Goal: Transaction & Acquisition: Purchase product/service

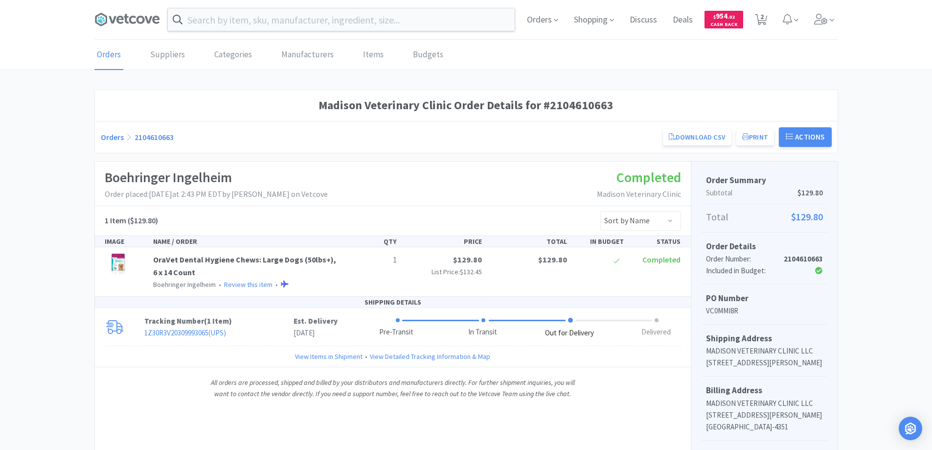
click at [111, 136] on link "Orders" at bounding box center [112, 137] width 23 height 10
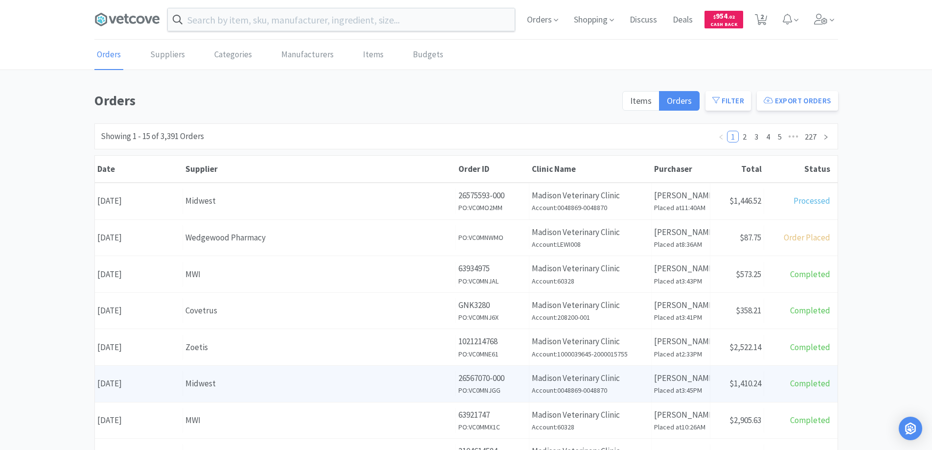
click at [279, 382] on div "Midwest" at bounding box center [319, 383] width 268 height 13
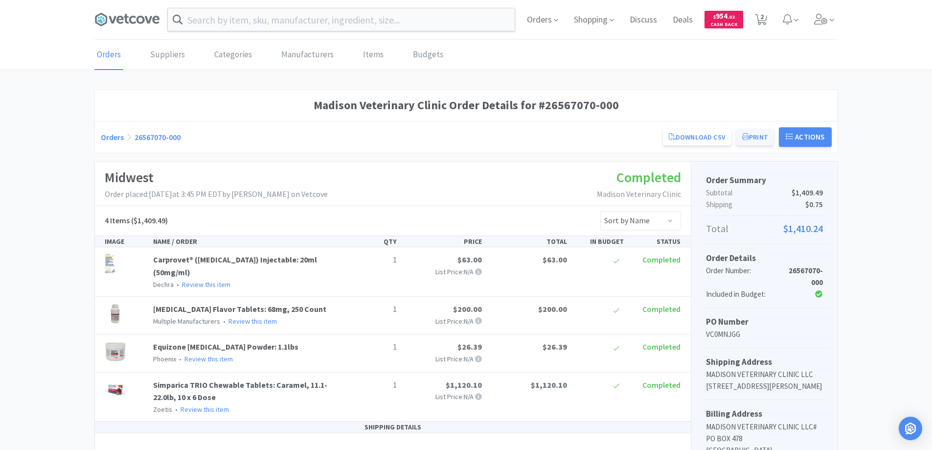
click at [755, 136] on button "Print" at bounding box center [755, 137] width 38 height 17
click at [542, 18] on span "Orders" at bounding box center [542, 19] width 39 height 39
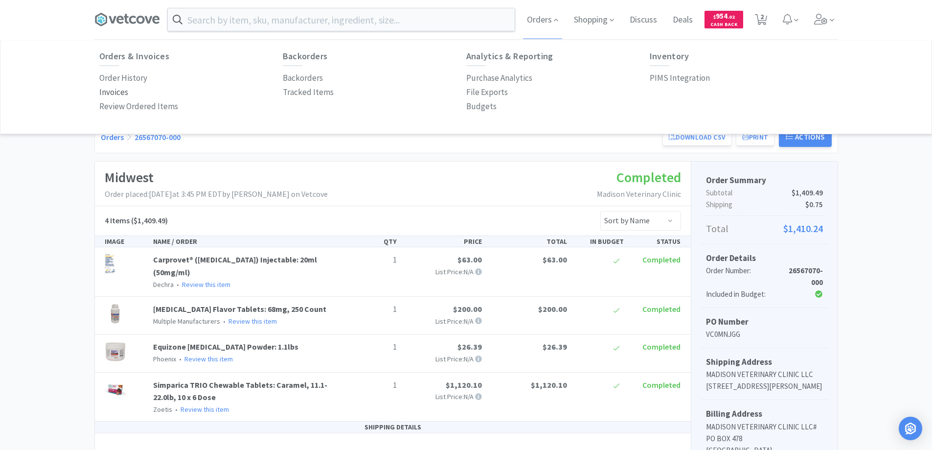
click at [111, 93] on p "Invoices" at bounding box center [113, 92] width 29 height 13
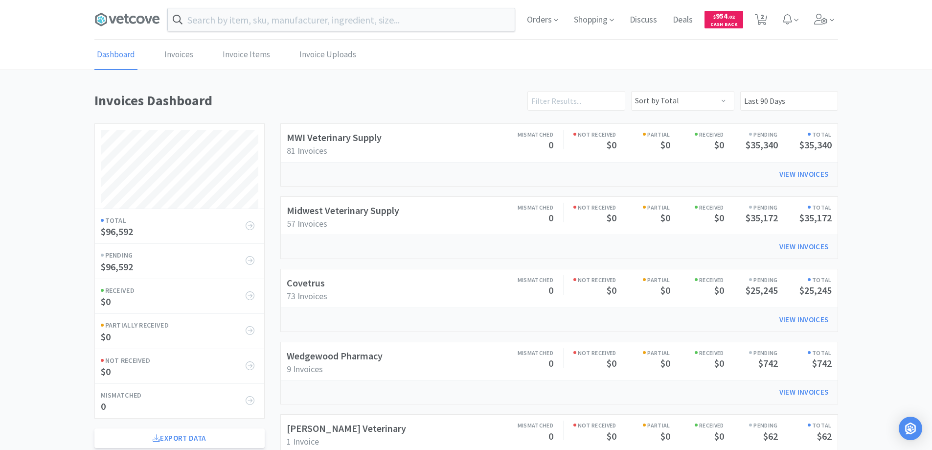
scroll to position [470, 743]
click at [176, 53] on link "Invoices" at bounding box center [179, 55] width 34 height 30
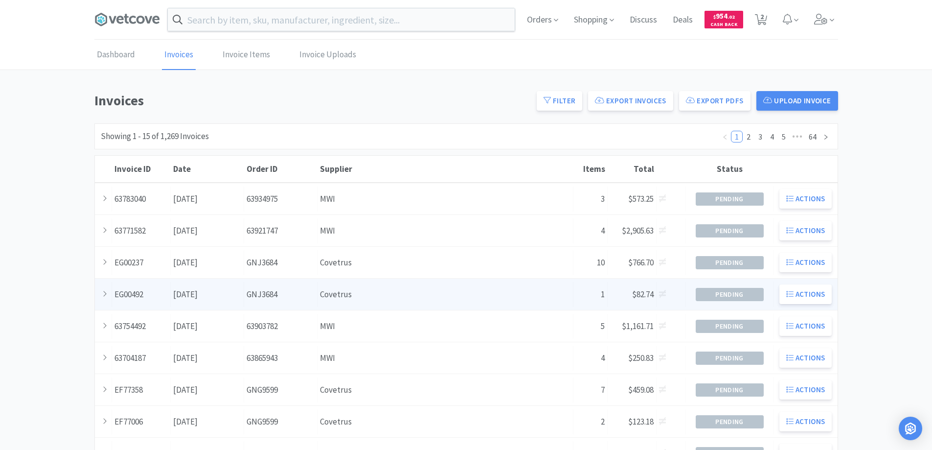
click at [331, 297] on div "Supplier Covetrus" at bounding box center [445, 294] width 256 height 25
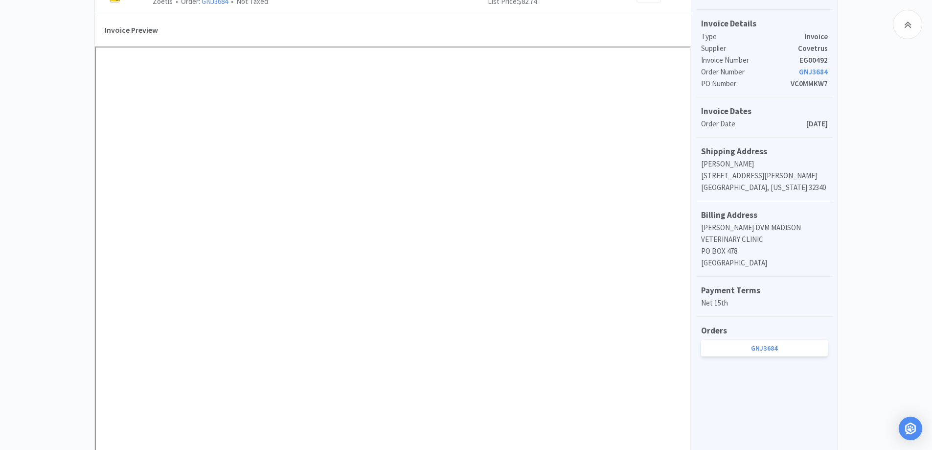
scroll to position [98, 0]
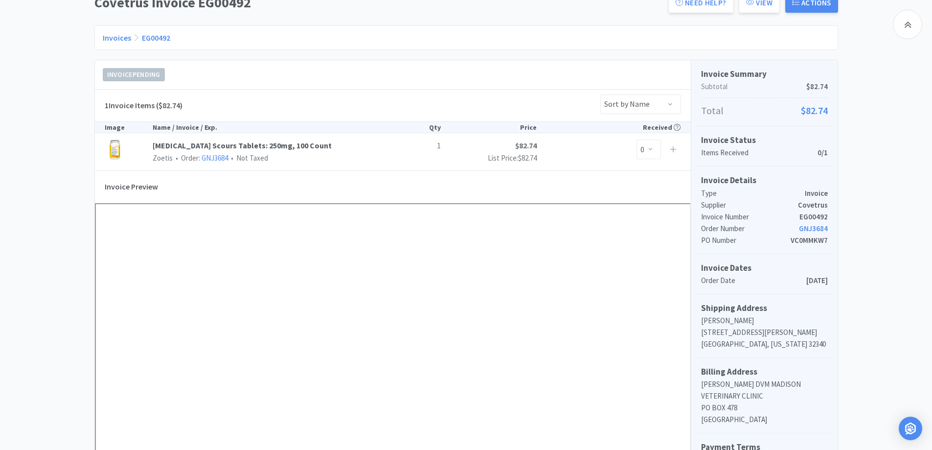
click at [111, 38] on link "Invoices" at bounding box center [117, 38] width 28 height 10
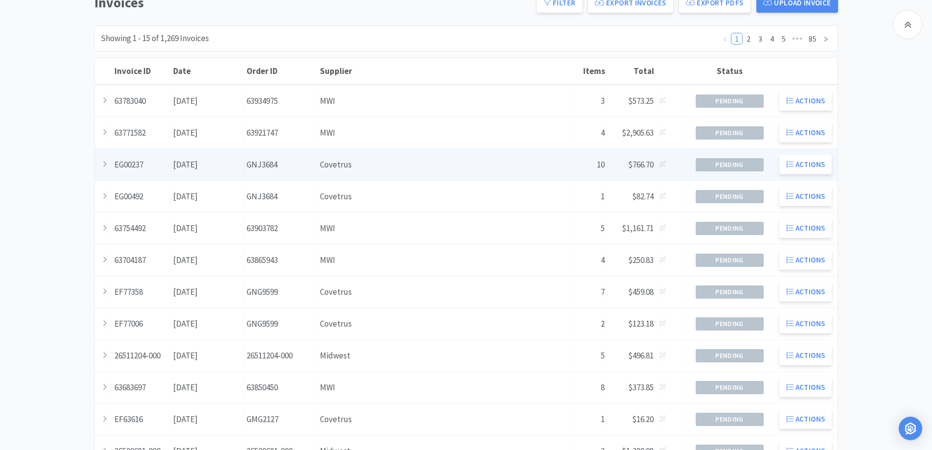
click at [372, 167] on div "Supplier Covetrus" at bounding box center [445, 164] width 256 height 25
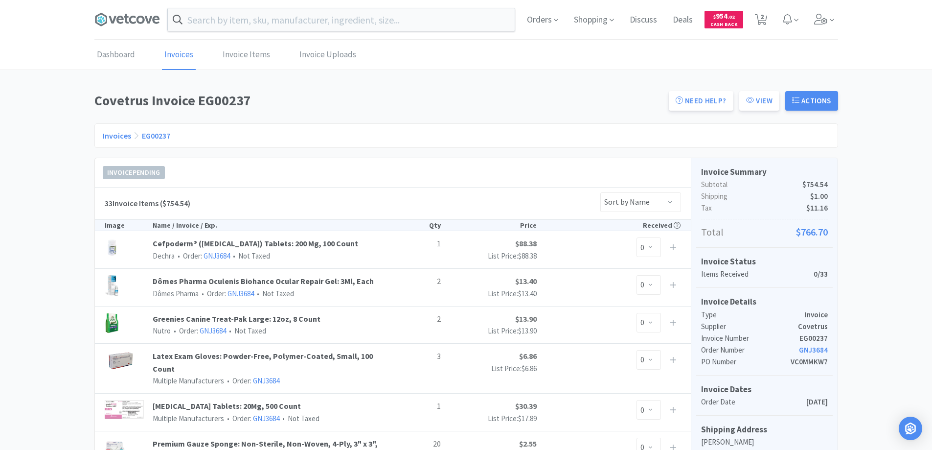
click at [116, 137] on link "Invoices" at bounding box center [117, 136] width 28 height 10
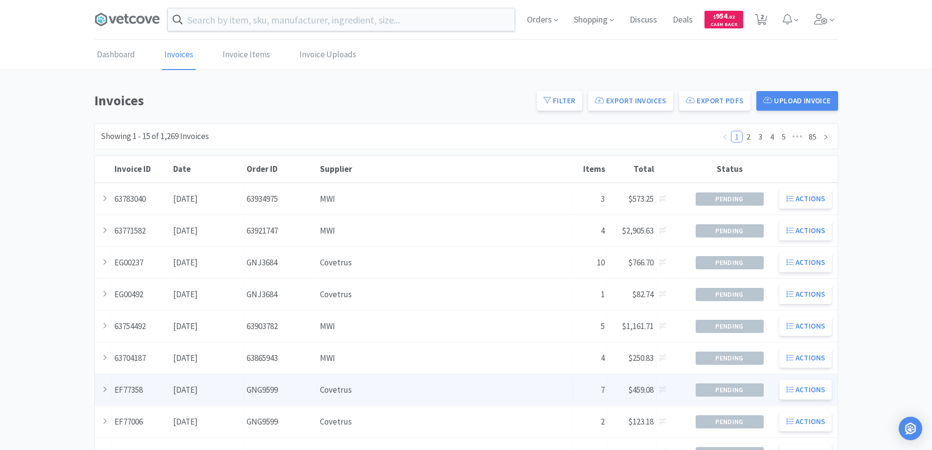
click at [438, 387] on div "Supplier Covetrus" at bounding box center [445, 389] width 256 height 25
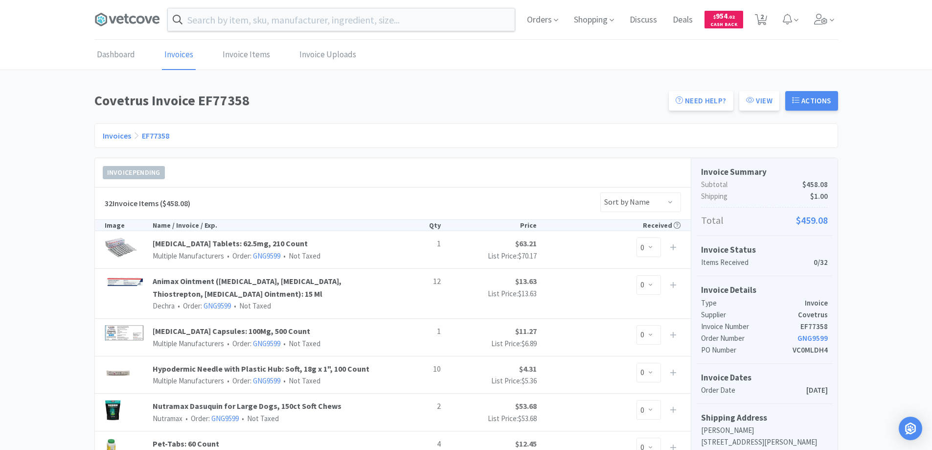
click at [112, 135] on link "Invoices" at bounding box center [117, 136] width 28 height 10
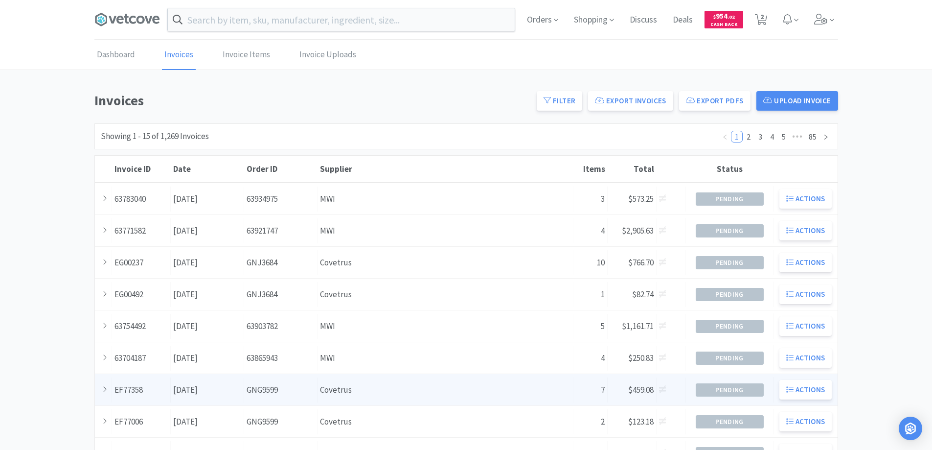
click at [408, 390] on div "Supplier Covetrus" at bounding box center [445, 389] width 256 height 25
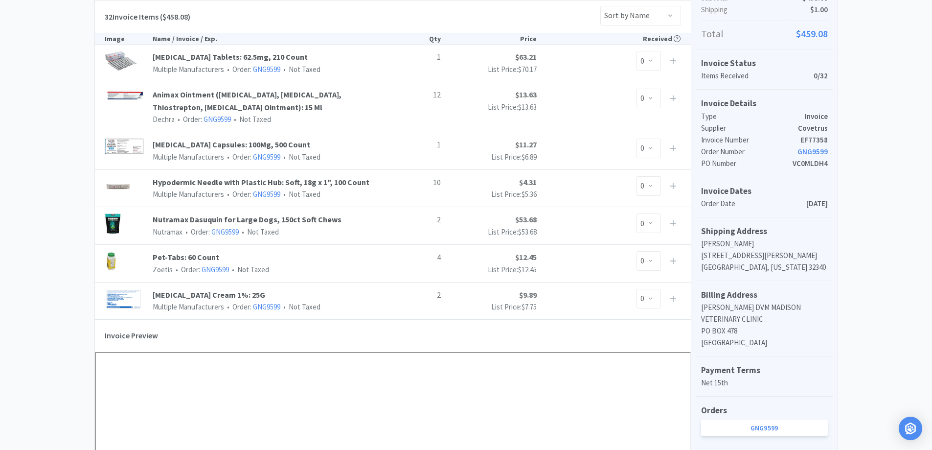
scroll to position [49, 0]
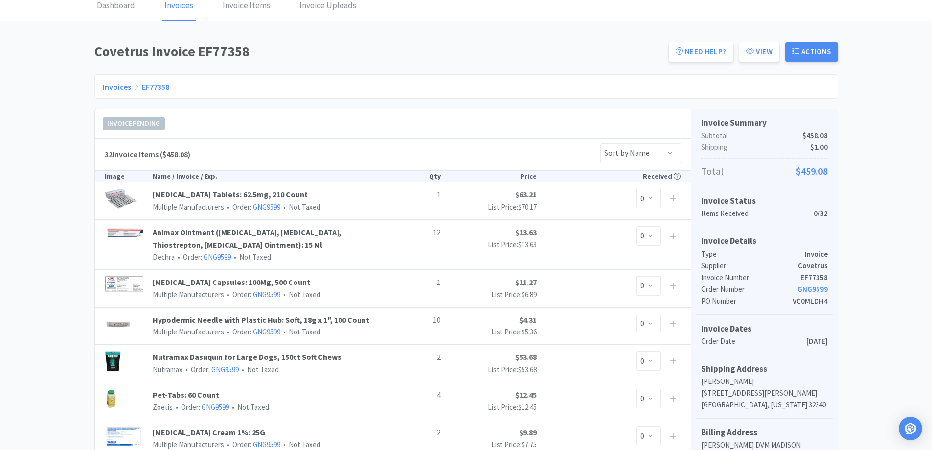
click at [113, 88] on link "Invoices" at bounding box center [117, 87] width 28 height 10
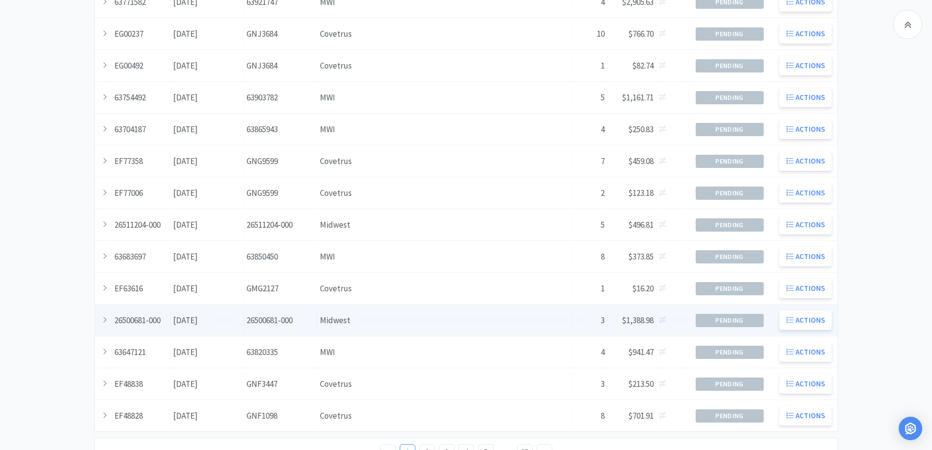
scroll to position [245, 0]
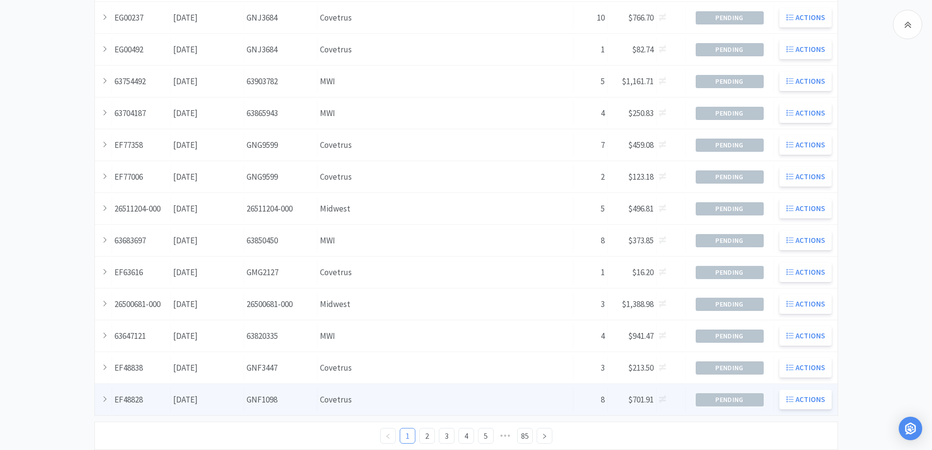
click at [375, 399] on div "Supplier Covetrus" at bounding box center [445, 399] width 256 height 25
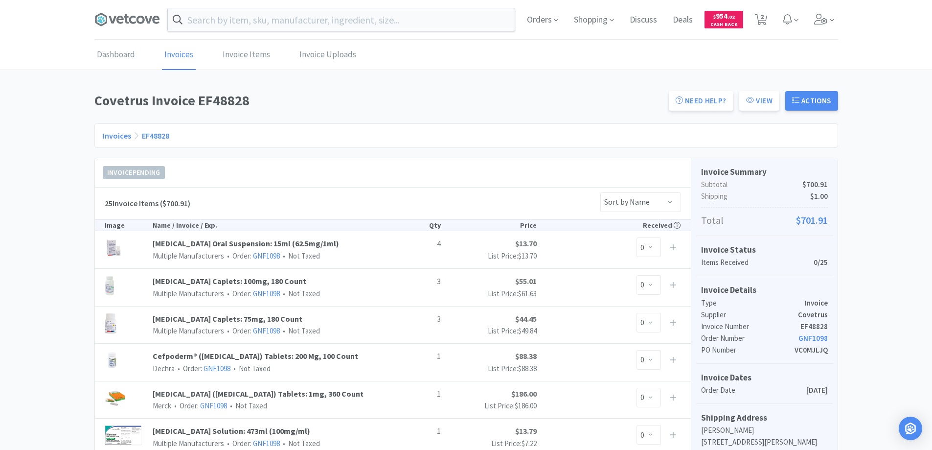
click at [110, 136] on link "Invoices" at bounding box center [117, 136] width 28 height 10
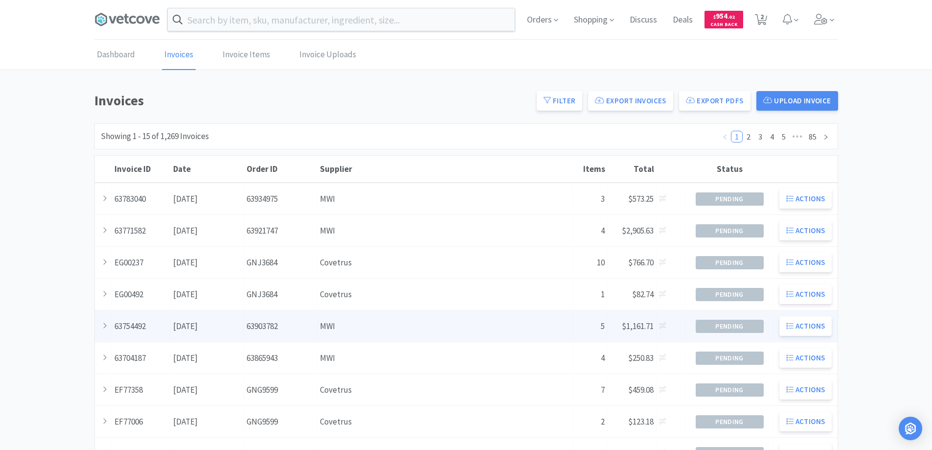
click at [385, 323] on div "Supplier MWI" at bounding box center [445, 326] width 256 height 25
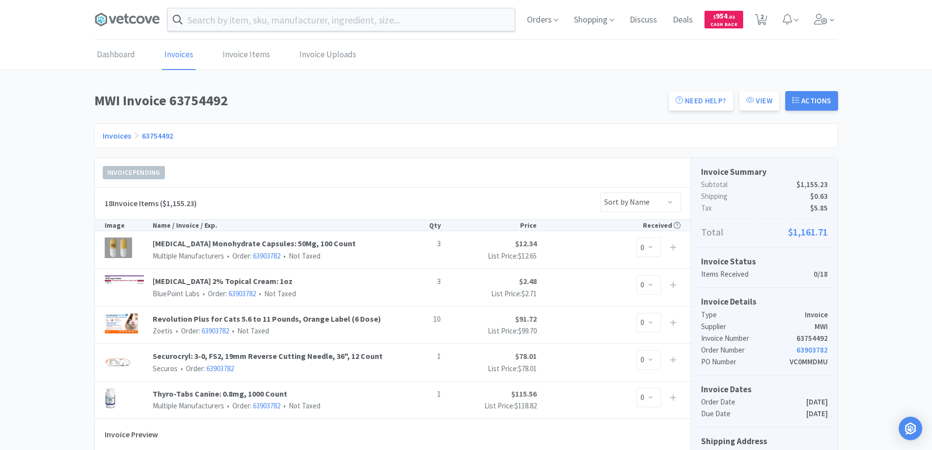
click at [117, 134] on link "Invoices" at bounding box center [117, 136] width 28 height 10
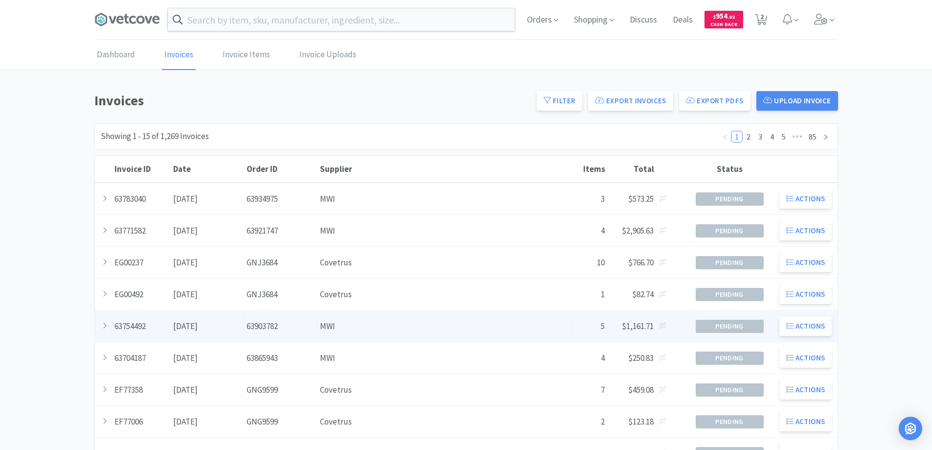
click at [372, 332] on div "Supplier MWI" at bounding box center [445, 326] width 256 height 25
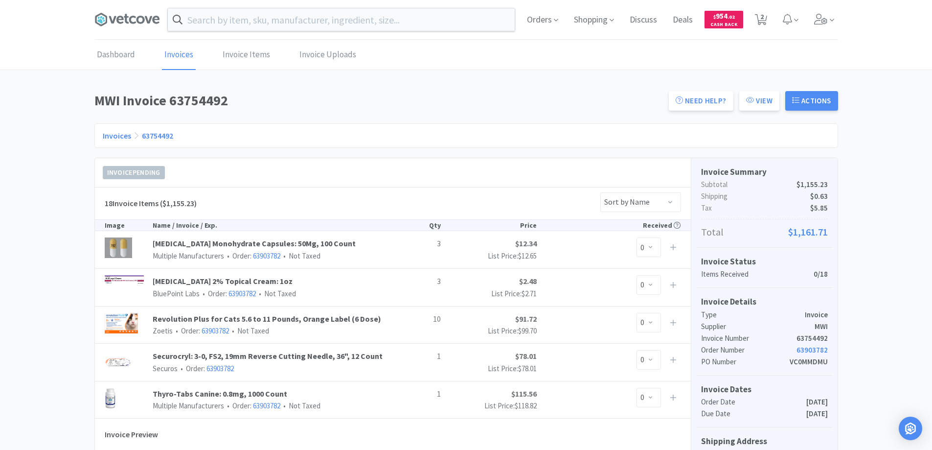
click at [105, 135] on link "Invoices" at bounding box center [117, 136] width 28 height 10
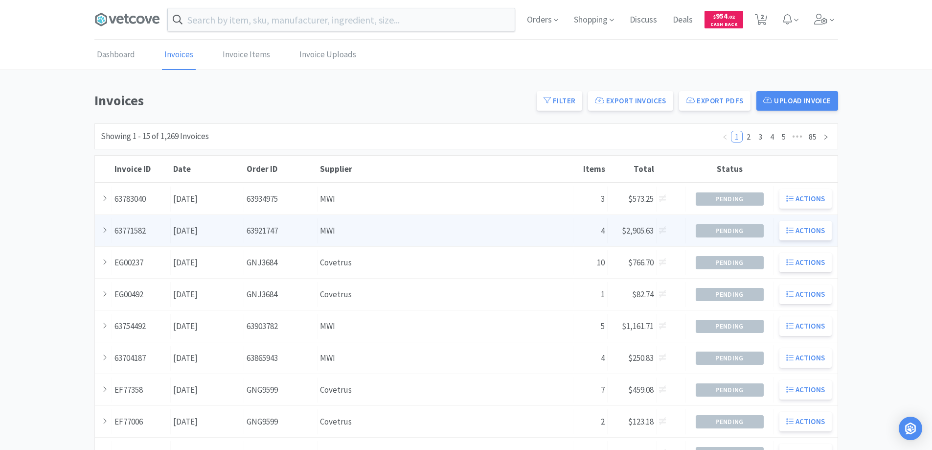
click at [282, 233] on div "Order ID 63921747" at bounding box center [280, 230] width 73 height 25
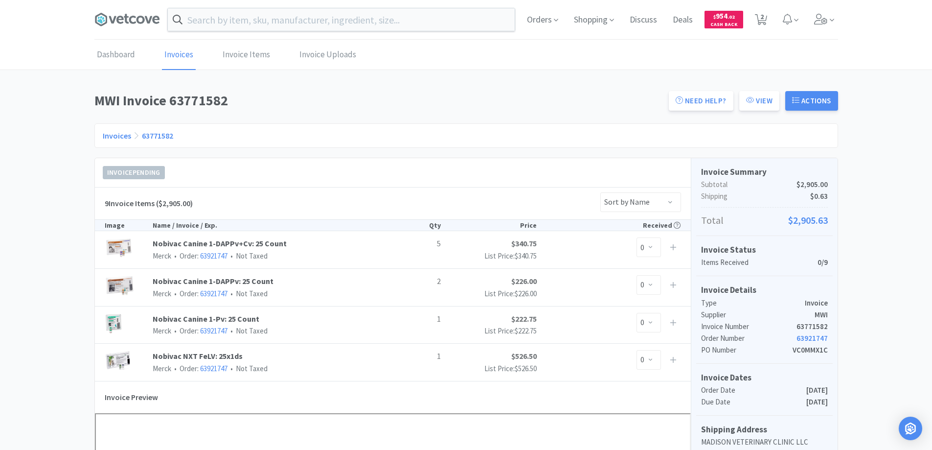
click at [115, 135] on link "Invoices" at bounding box center [117, 136] width 28 height 10
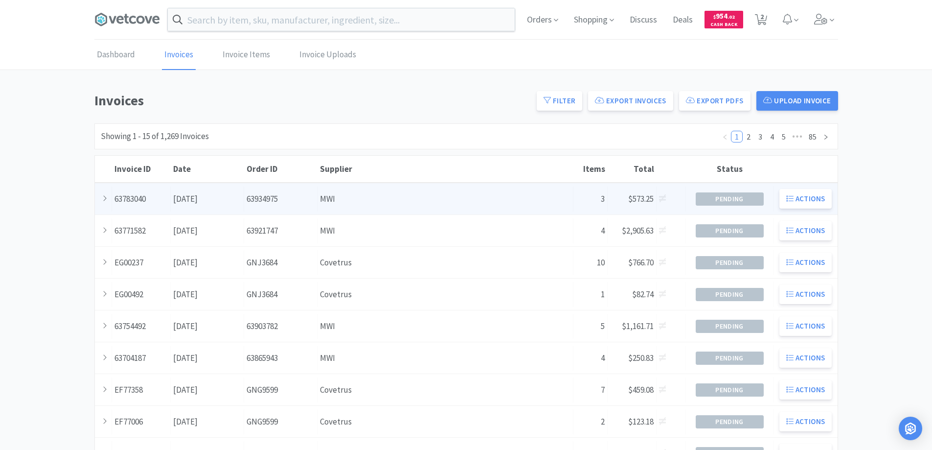
click at [319, 206] on div "Supplier MWI" at bounding box center [445, 198] width 256 height 25
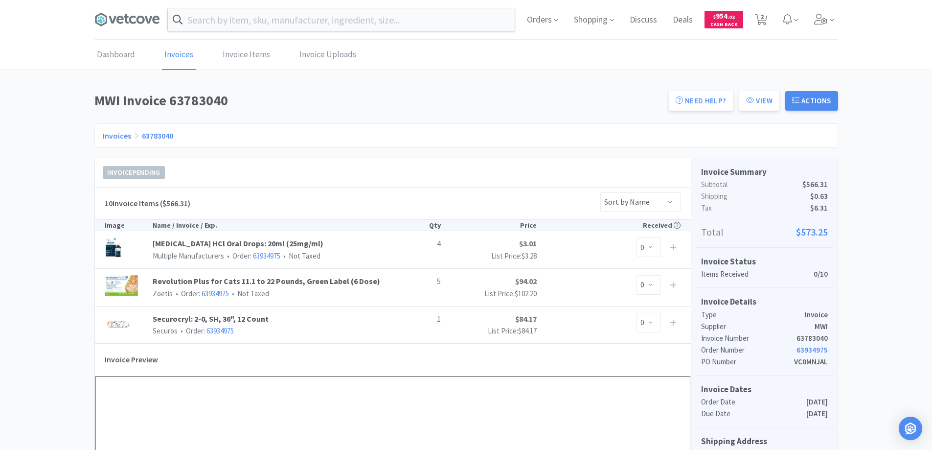
click at [112, 135] on link "Invoices" at bounding box center [117, 136] width 28 height 10
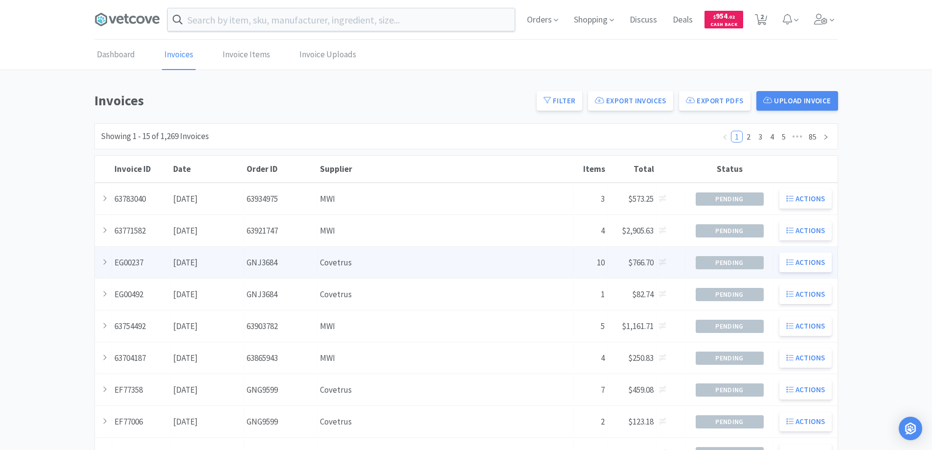
click at [302, 264] on div "Order ID GNJ3684" at bounding box center [280, 262] width 73 height 25
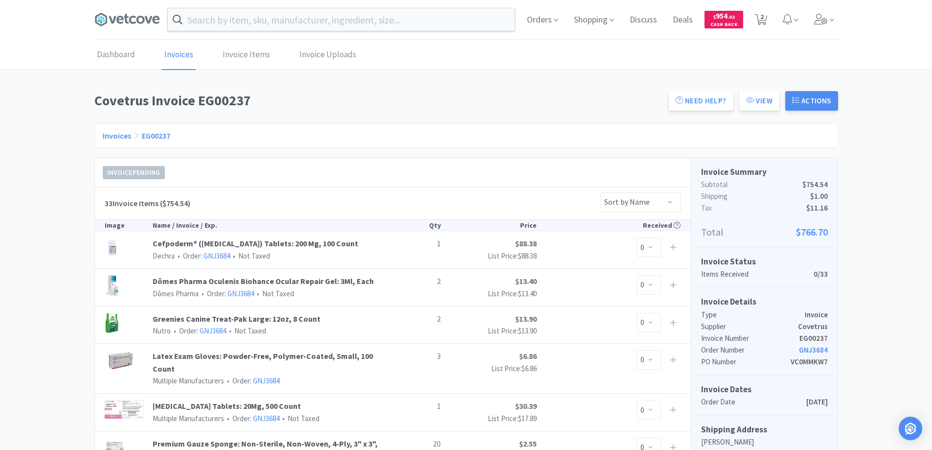
click at [117, 135] on link "Invoices" at bounding box center [117, 136] width 28 height 10
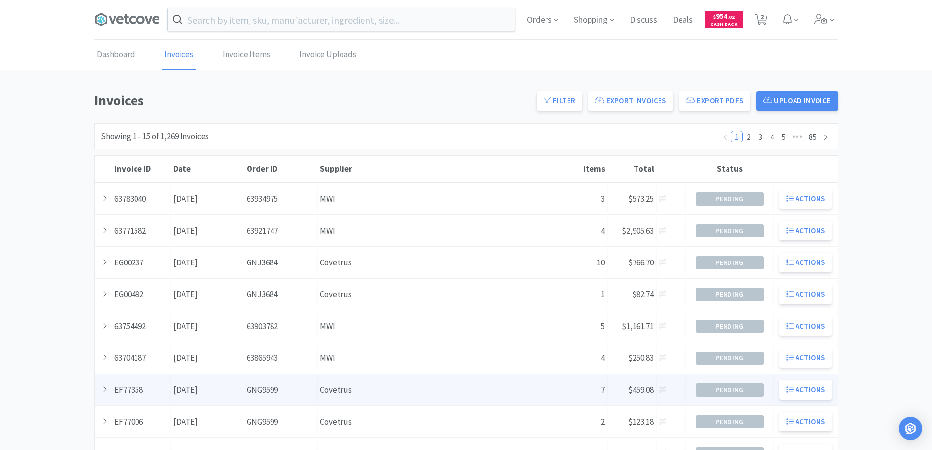
click at [384, 382] on div "Supplier Covetrus" at bounding box center [445, 389] width 256 height 25
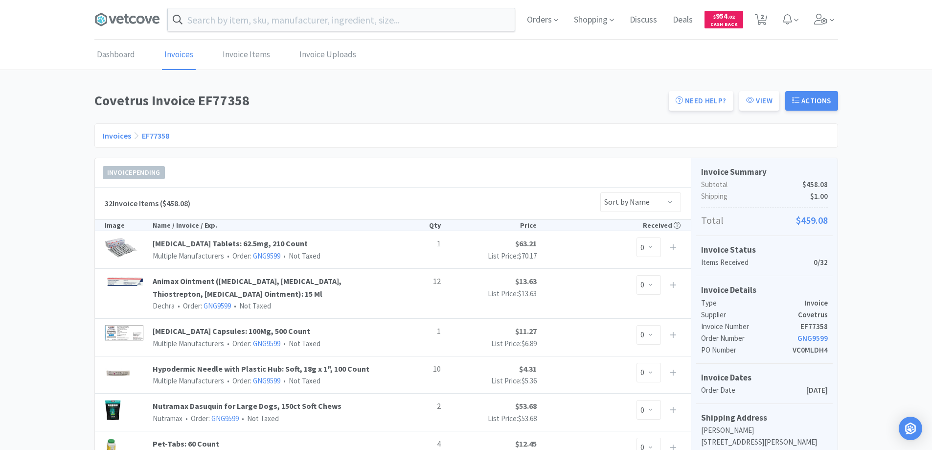
click at [110, 135] on link "Invoices" at bounding box center [117, 136] width 28 height 10
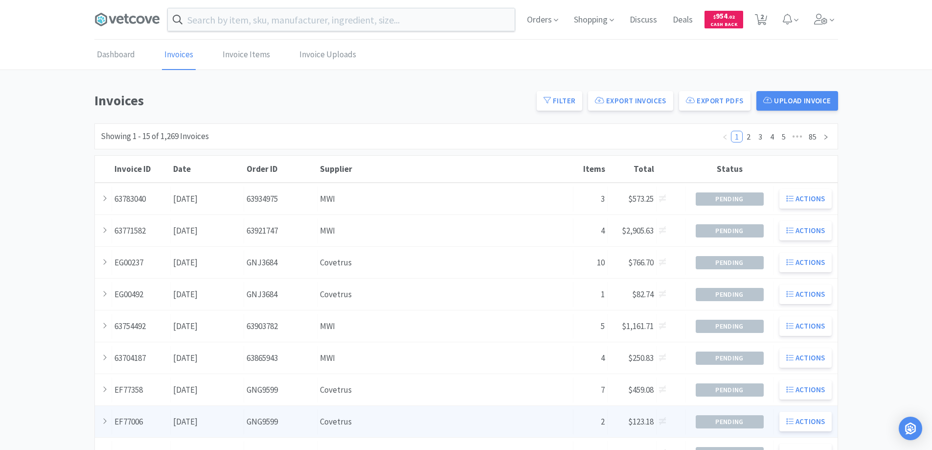
click at [365, 425] on div "Supplier Covetrus" at bounding box center [445, 421] width 256 height 25
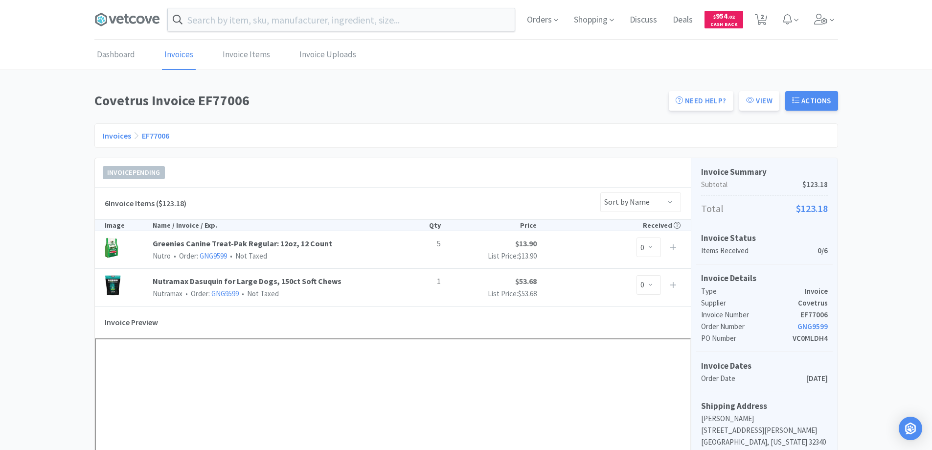
click at [119, 134] on link "Invoices" at bounding box center [117, 136] width 28 height 10
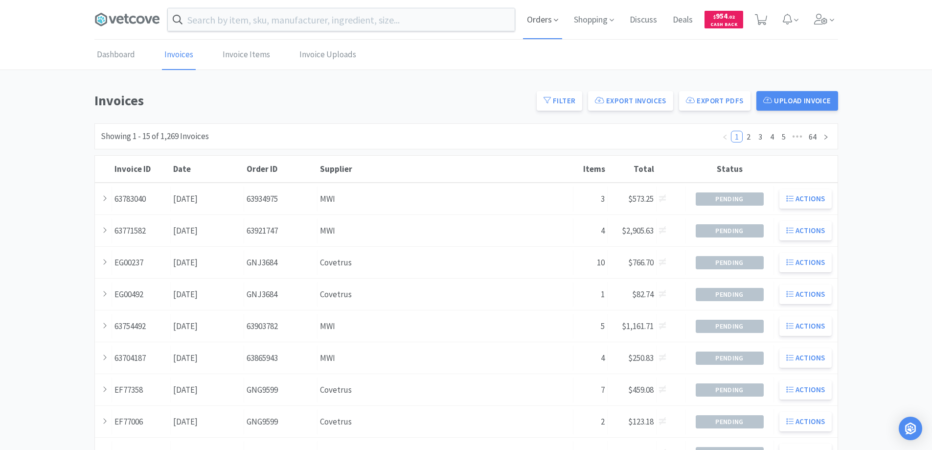
click at [535, 19] on span "Orders" at bounding box center [542, 19] width 39 height 39
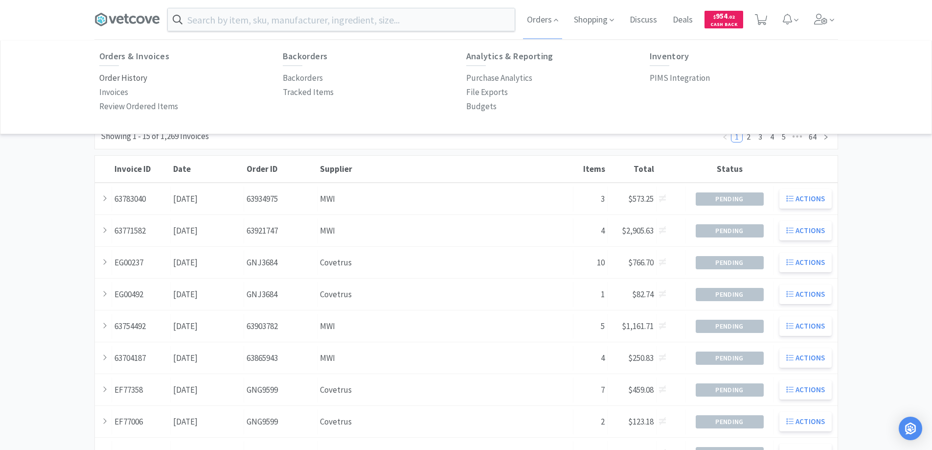
click at [135, 78] on p "Order History" at bounding box center [123, 77] width 48 height 13
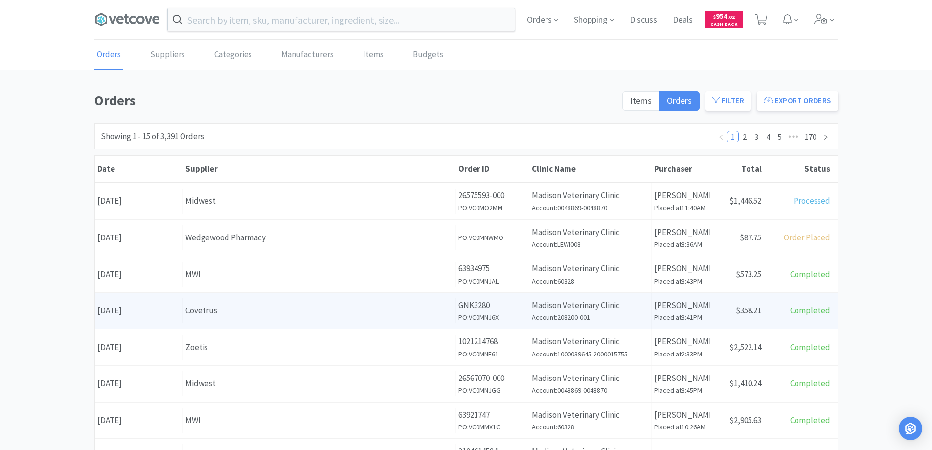
click at [259, 312] on div "Covetrus" at bounding box center [319, 310] width 268 height 13
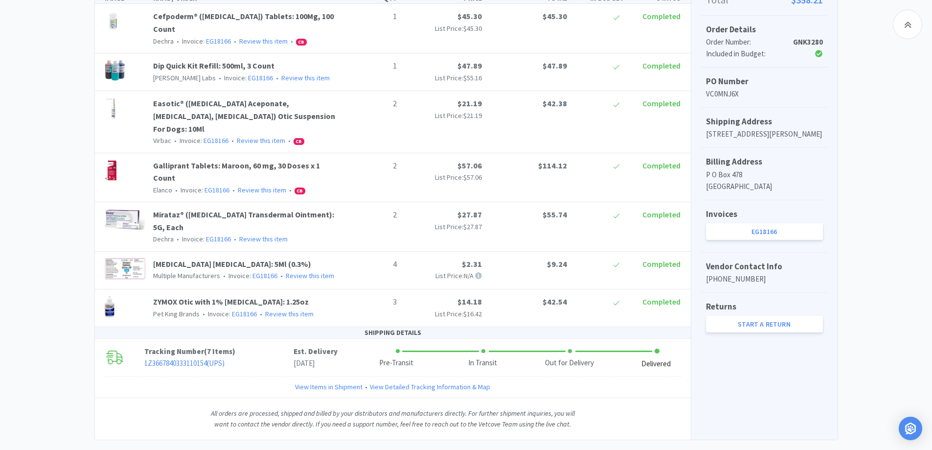
scroll to position [251, 0]
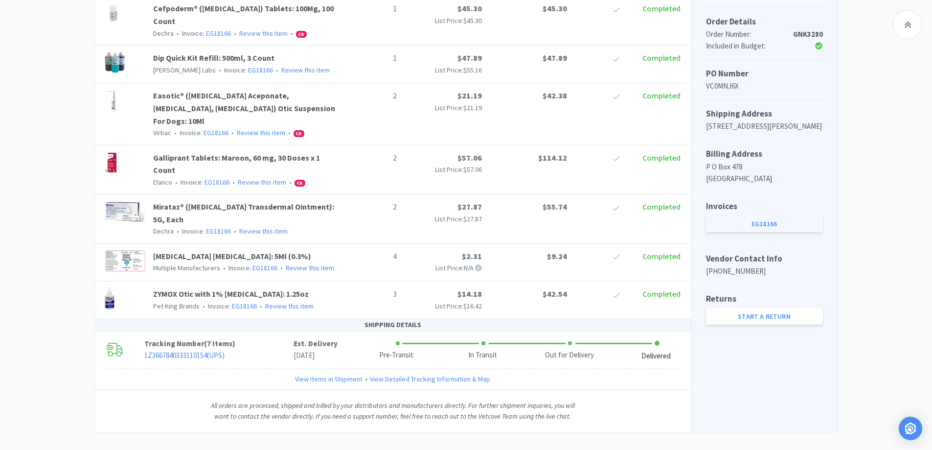
click at [756, 232] on link "EG18166" at bounding box center [764, 223] width 117 height 17
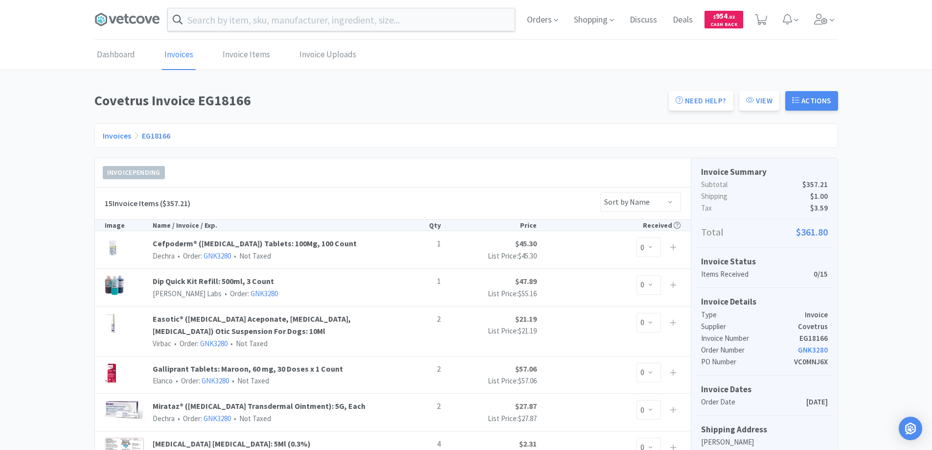
click at [115, 135] on link "Invoices" at bounding box center [117, 136] width 28 height 10
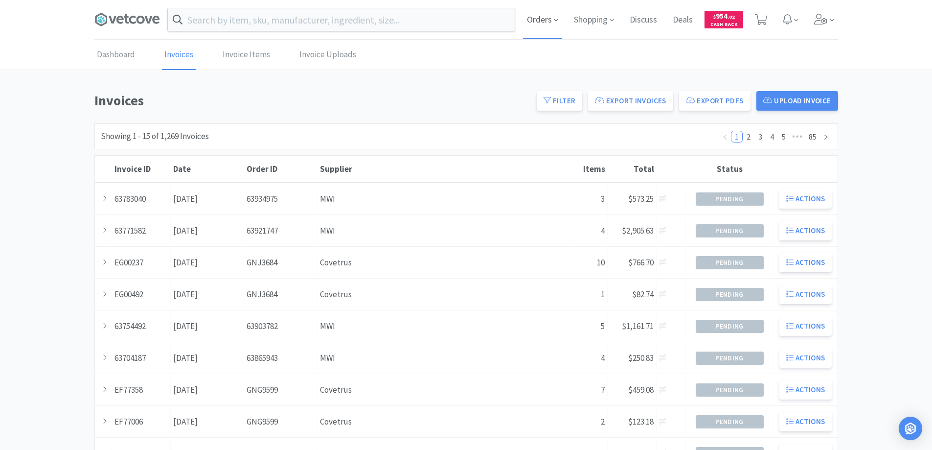
click at [534, 21] on span "Orders" at bounding box center [542, 19] width 39 height 39
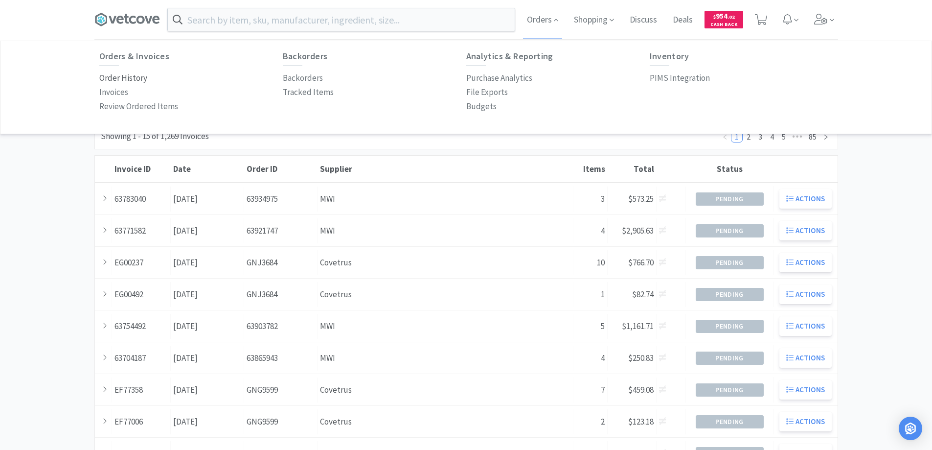
click at [139, 78] on p "Order History" at bounding box center [123, 77] width 48 height 13
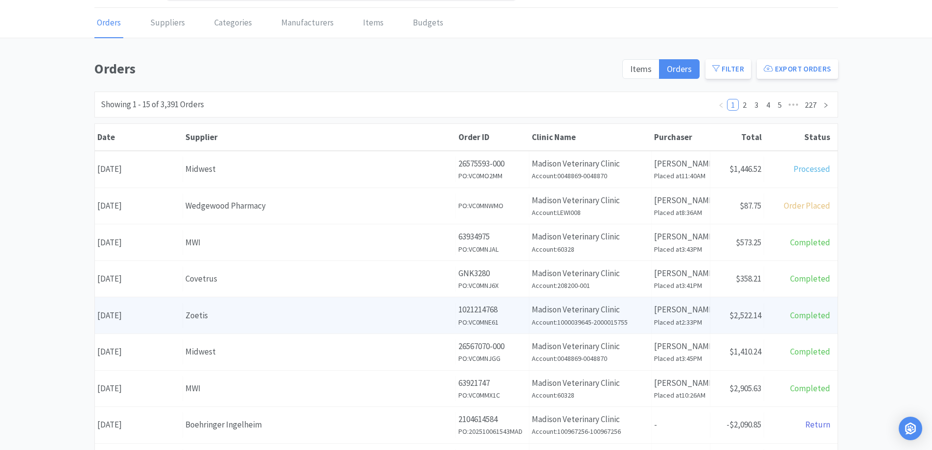
scroll to position [49, 0]
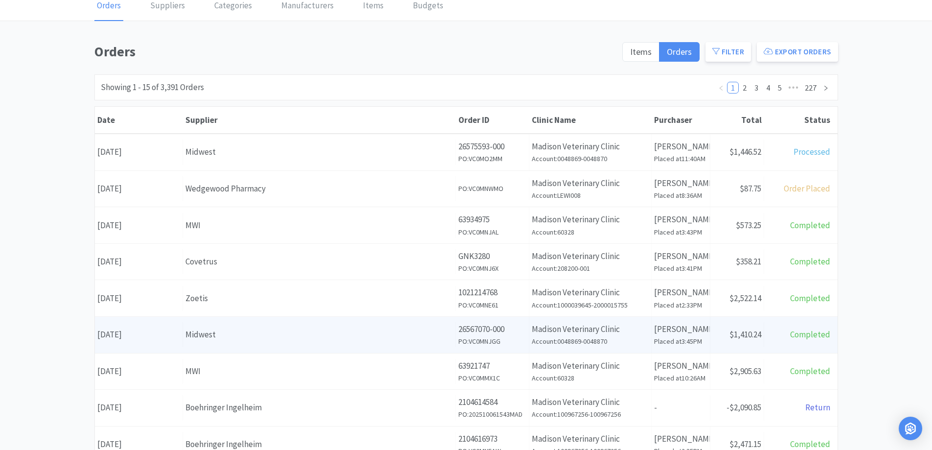
click at [264, 339] on div "Midwest" at bounding box center [319, 334] width 268 height 13
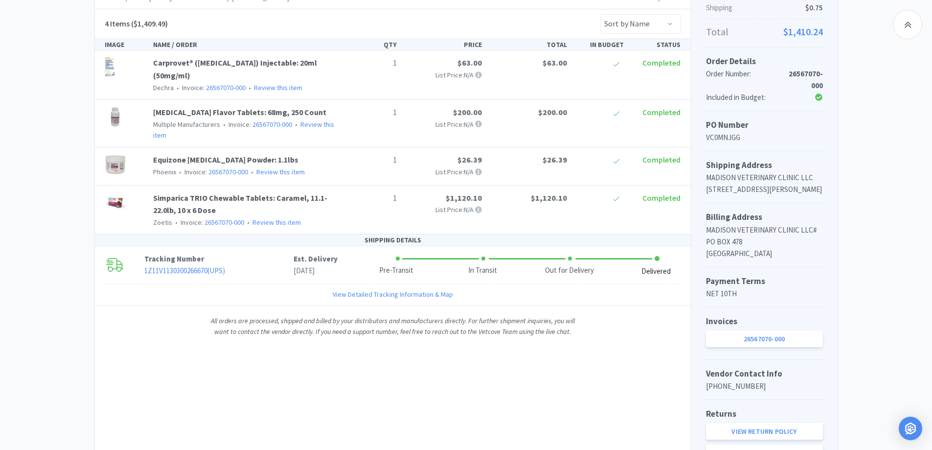
scroll to position [267, 0]
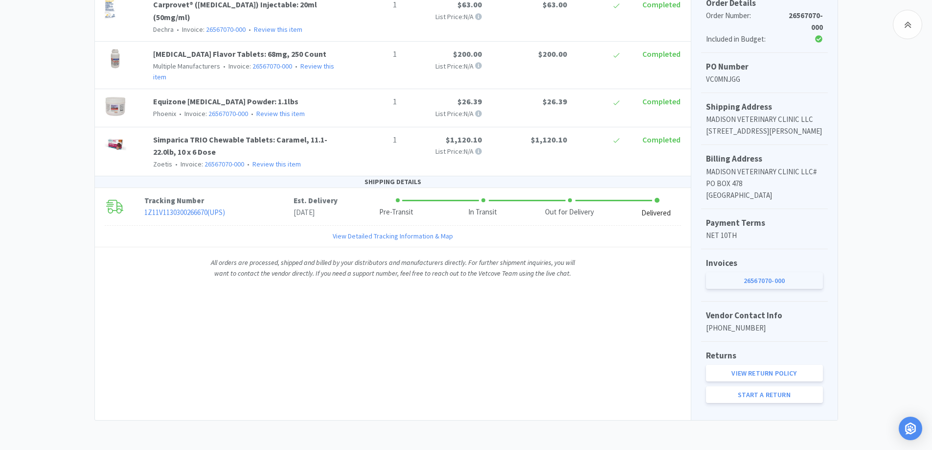
click at [753, 283] on link "26567070-000" at bounding box center [764, 280] width 117 height 17
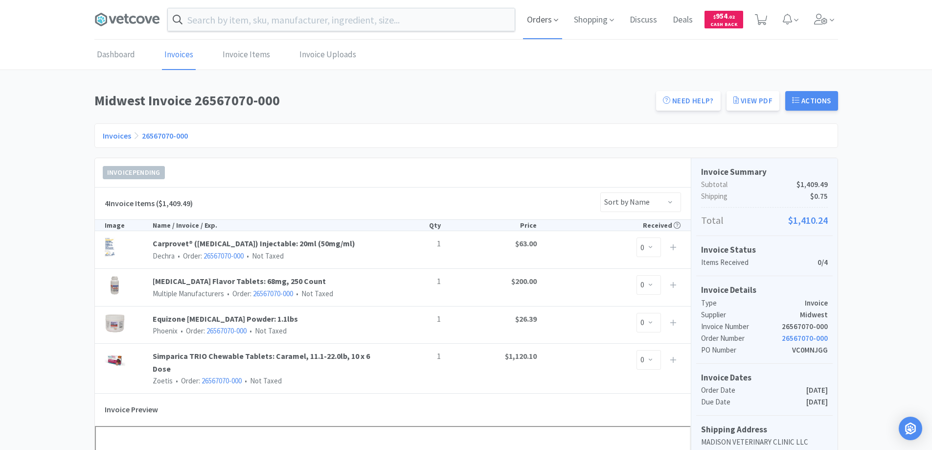
click at [541, 20] on span "Orders" at bounding box center [542, 19] width 39 height 39
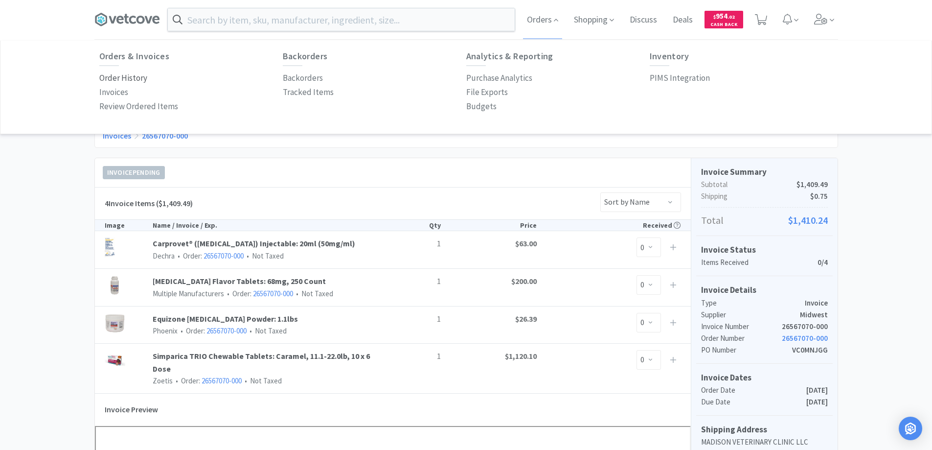
click at [135, 76] on p "Order History" at bounding box center [123, 77] width 48 height 13
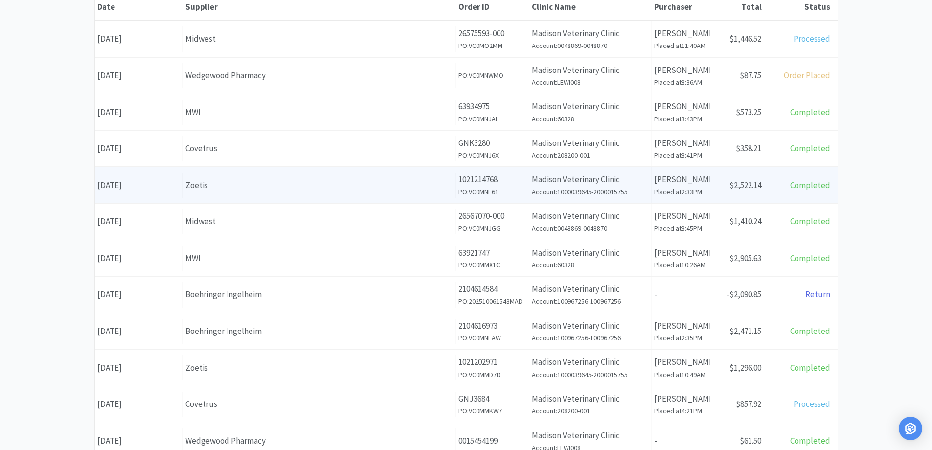
scroll to position [196, 0]
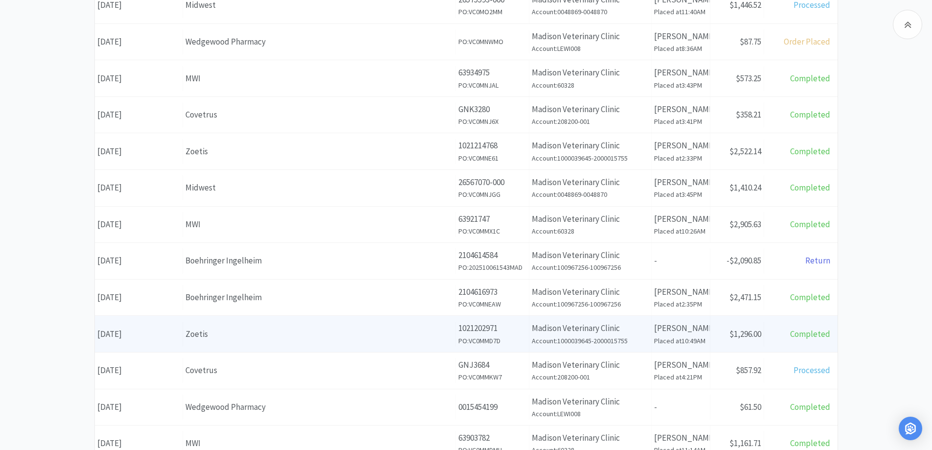
click at [274, 338] on div "Zoetis" at bounding box center [319, 333] width 268 height 13
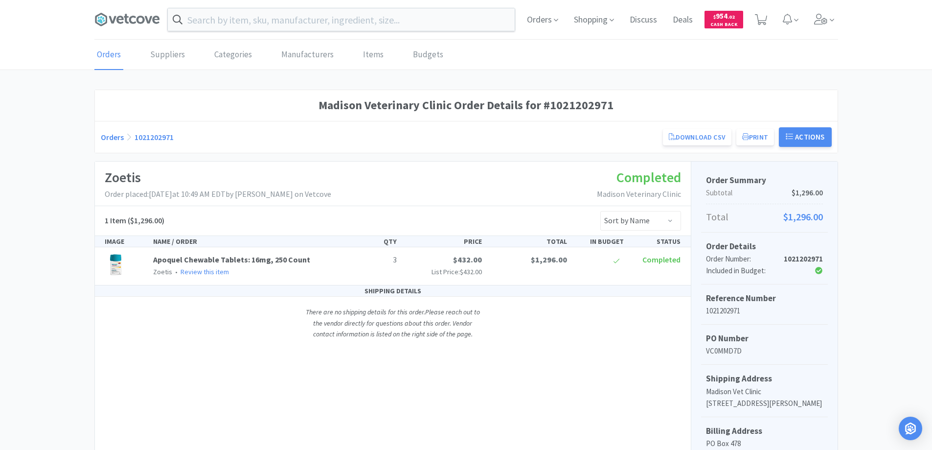
click at [109, 135] on link "Orders" at bounding box center [112, 137] width 23 height 10
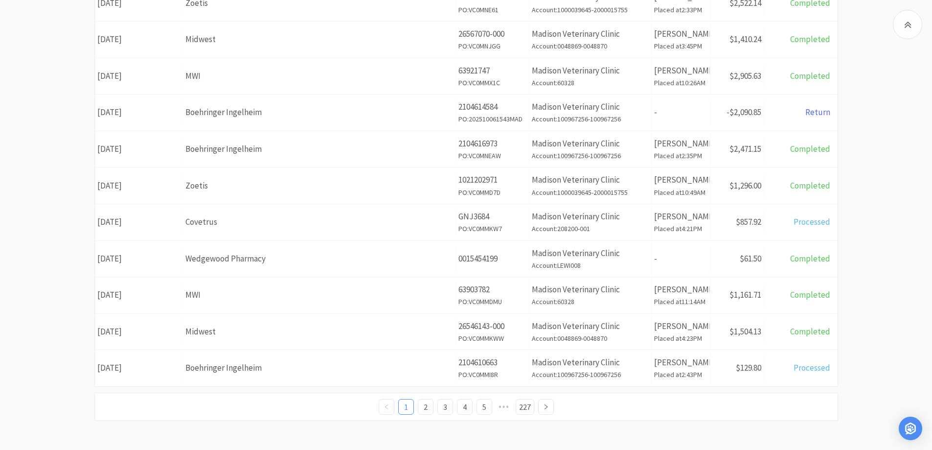
scroll to position [344, 0]
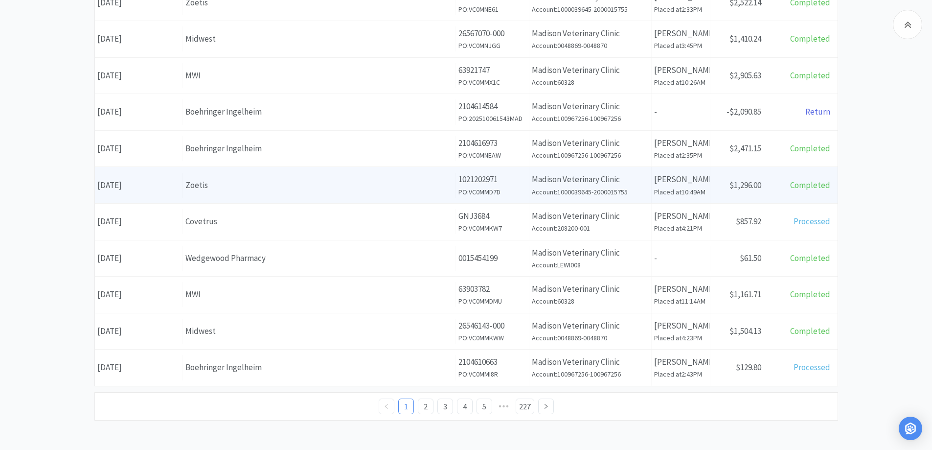
click at [253, 188] on div "Zoetis" at bounding box center [319, 185] width 268 height 13
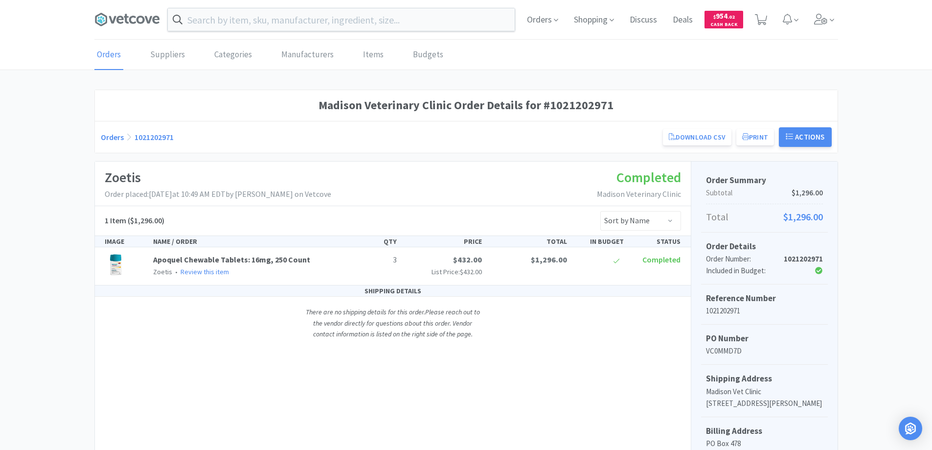
click at [110, 135] on link "Orders" at bounding box center [112, 137] width 23 height 10
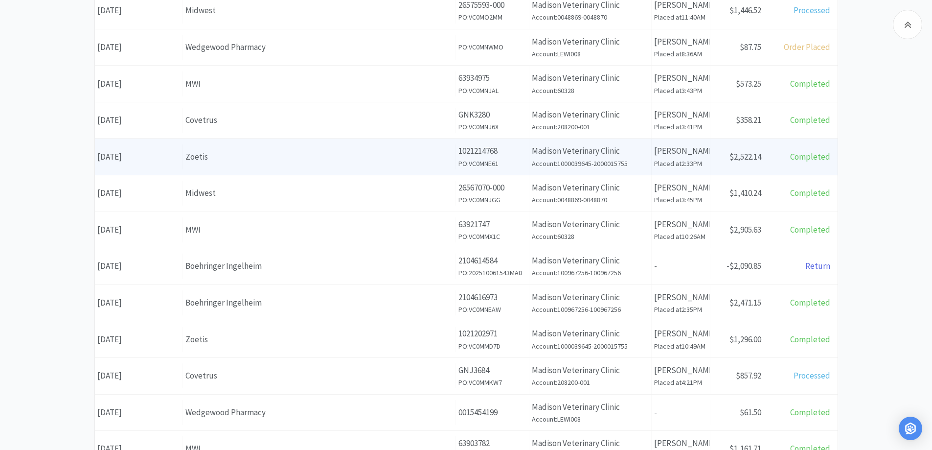
scroll to position [196, 0]
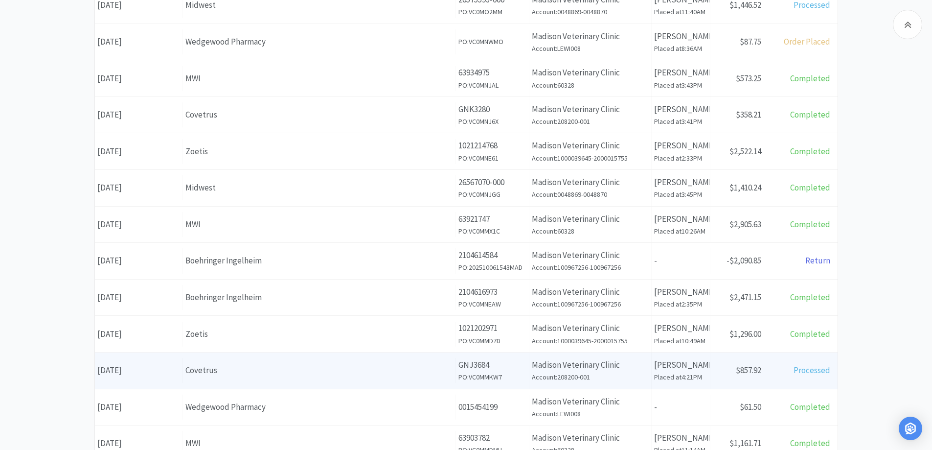
click at [314, 361] on div "Supplier Covetrus" at bounding box center [319, 370] width 273 height 25
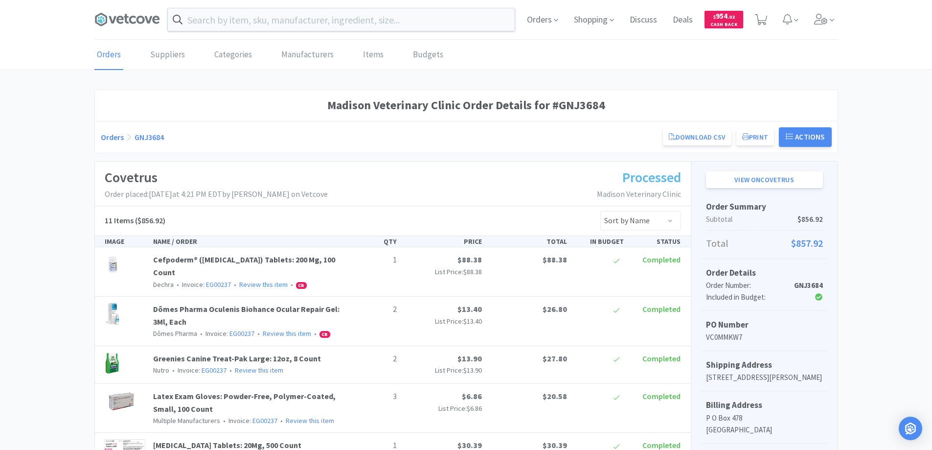
click at [110, 137] on link "Orders" at bounding box center [112, 137] width 23 height 10
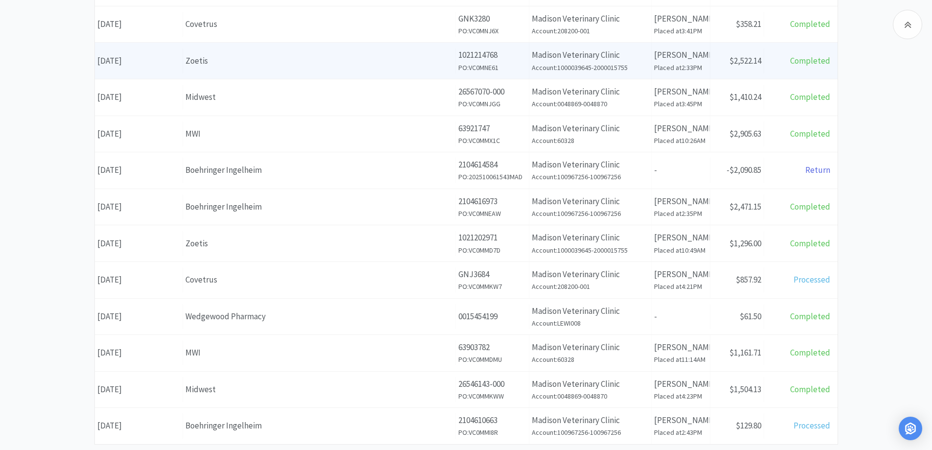
scroll to position [293, 0]
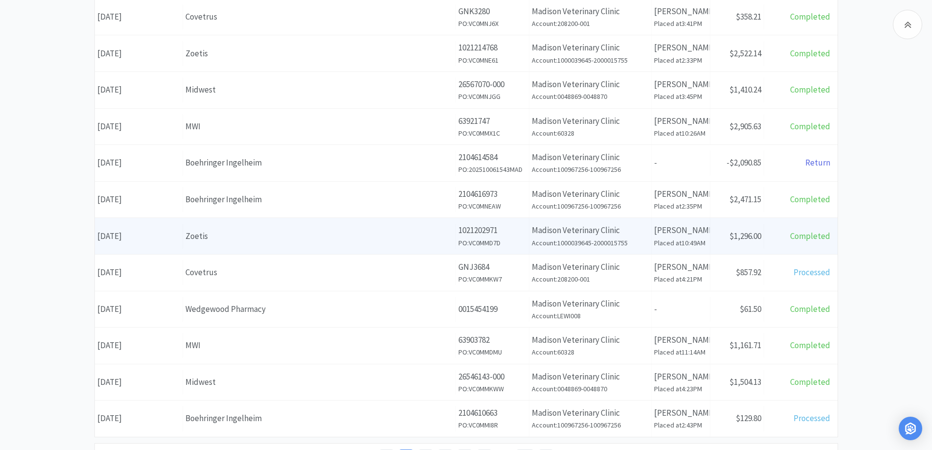
click at [346, 233] on div "Zoetis" at bounding box center [319, 235] width 268 height 13
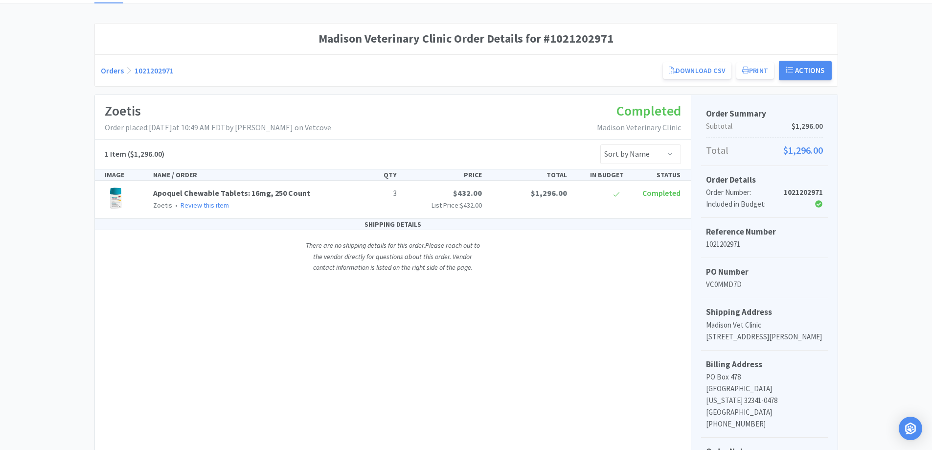
scroll to position [35, 0]
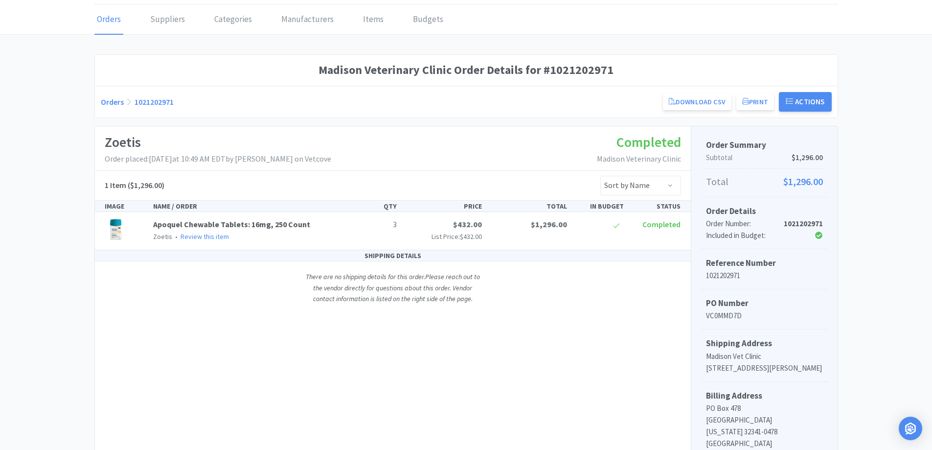
click at [108, 98] on link "Orders" at bounding box center [112, 102] width 23 height 10
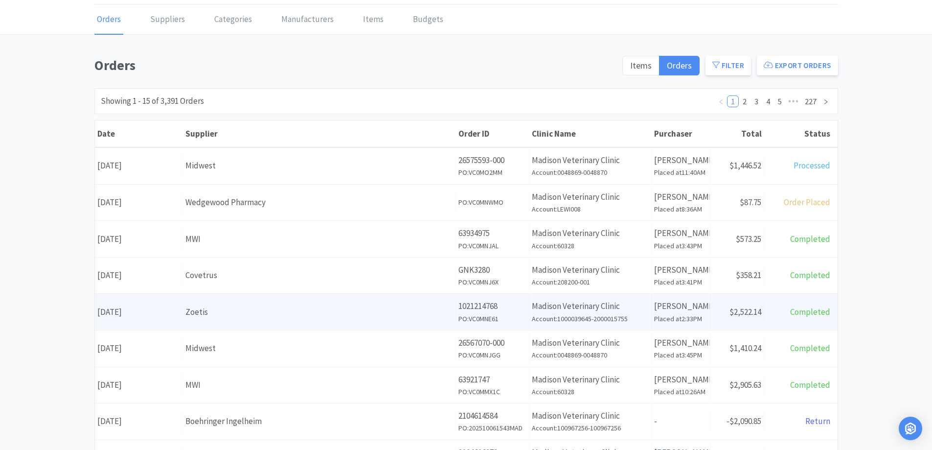
click at [306, 320] on div "Supplier Zoetis" at bounding box center [319, 311] width 273 height 25
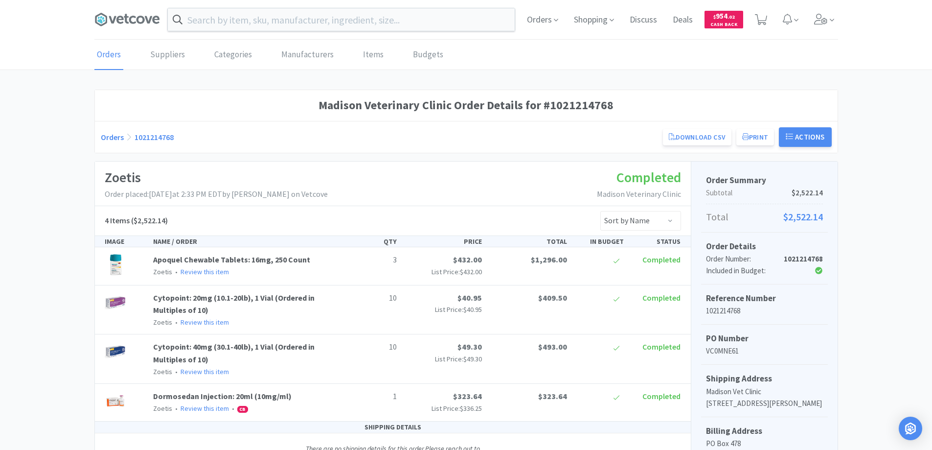
click at [112, 138] on link "Orders" at bounding box center [112, 137] width 23 height 10
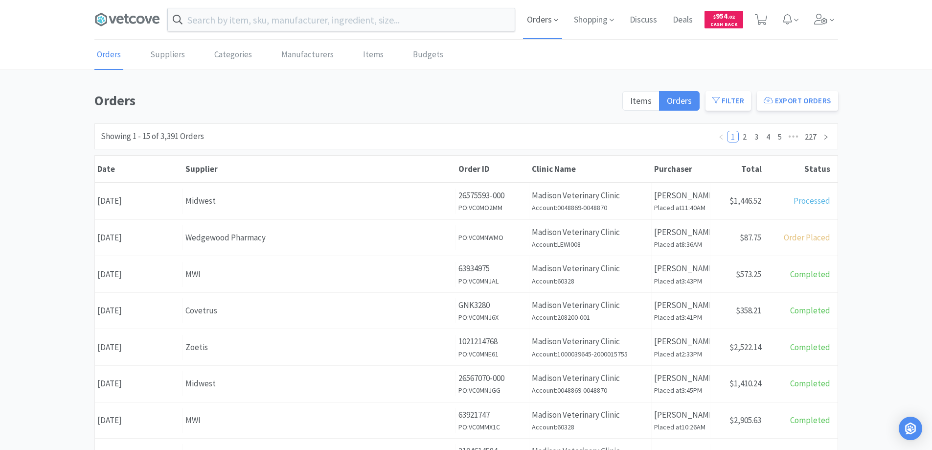
click at [540, 21] on span "Orders" at bounding box center [542, 19] width 39 height 39
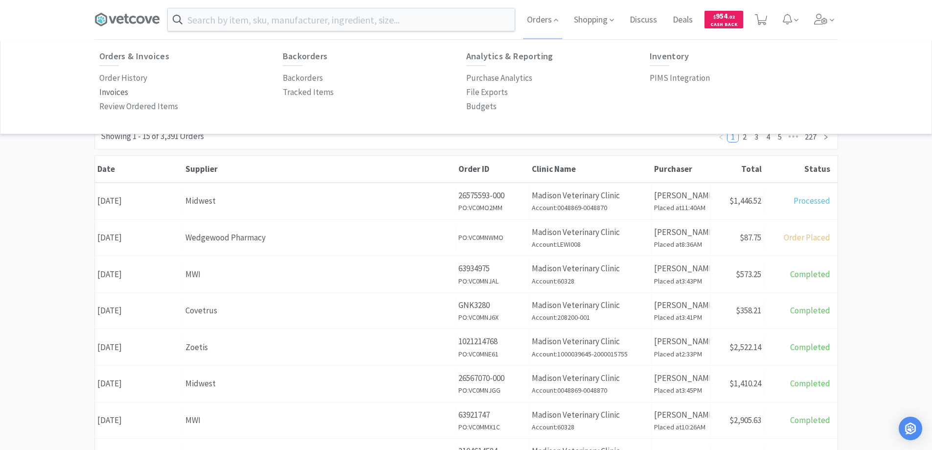
click at [116, 90] on p "Invoices" at bounding box center [113, 92] width 29 height 13
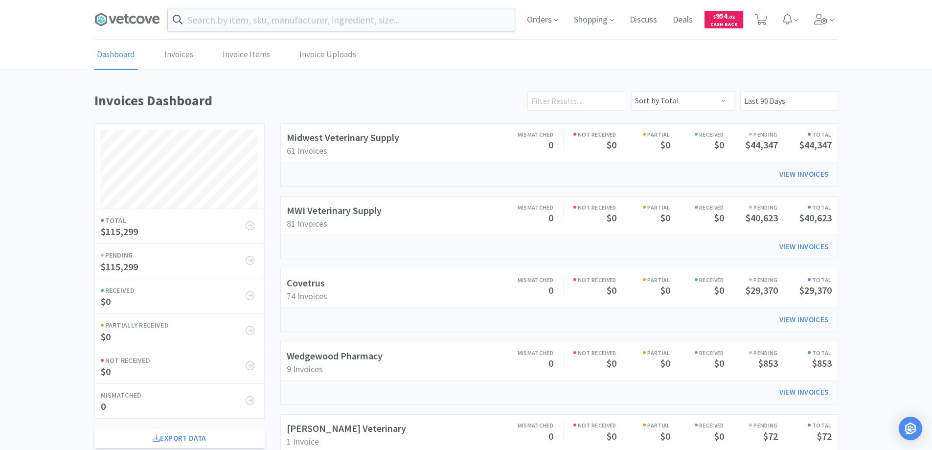
scroll to position [470, 743]
click at [175, 55] on link "Invoices" at bounding box center [179, 55] width 34 height 30
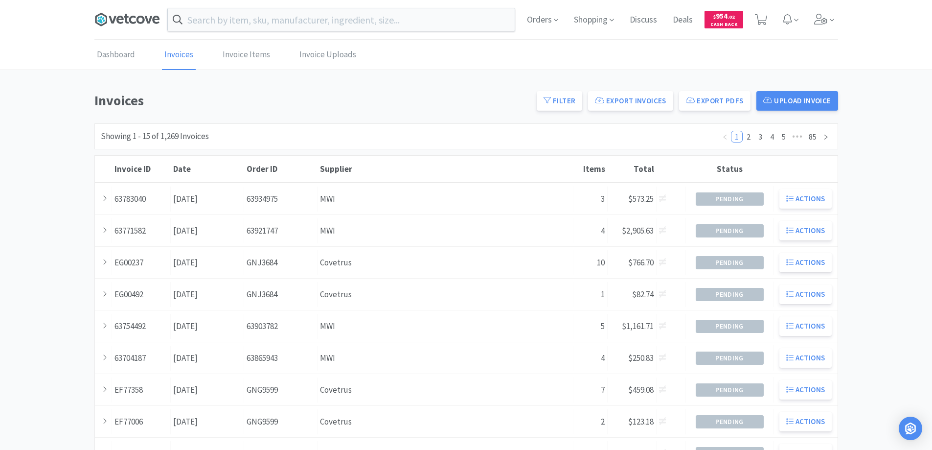
click at [126, 18] on icon at bounding box center [126, 19] width 5 height 10
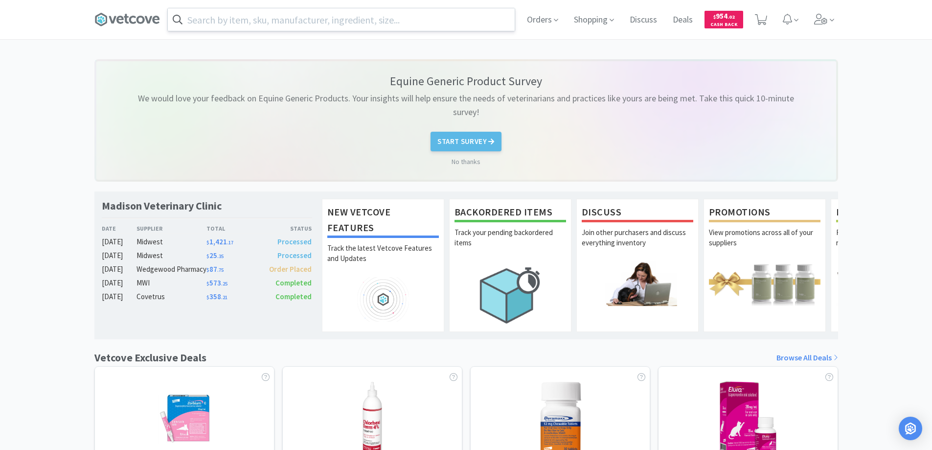
click at [345, 25] on input "text" at bounding box center [341, 19] width 347 height 22
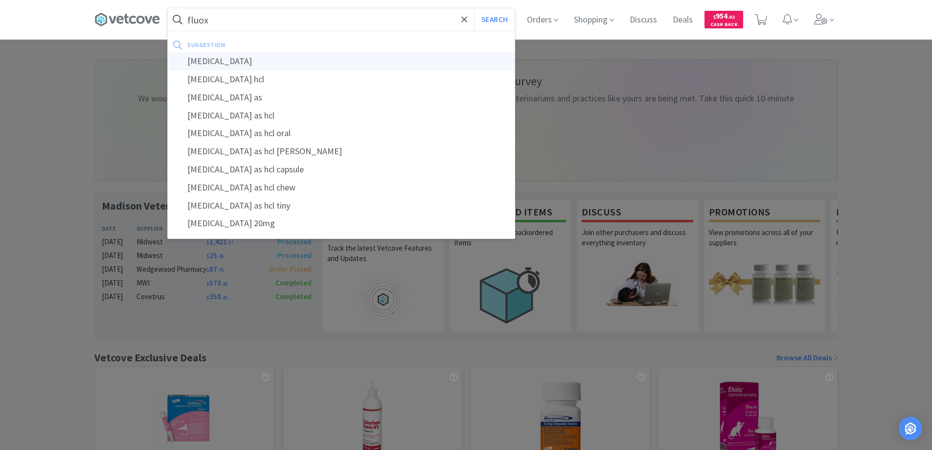
click at [205, 62] on div "[MEDICAL_DATA]" at bounding box center [341, 61] width 347 height 18
type input "[MEDICAL_DATA]"
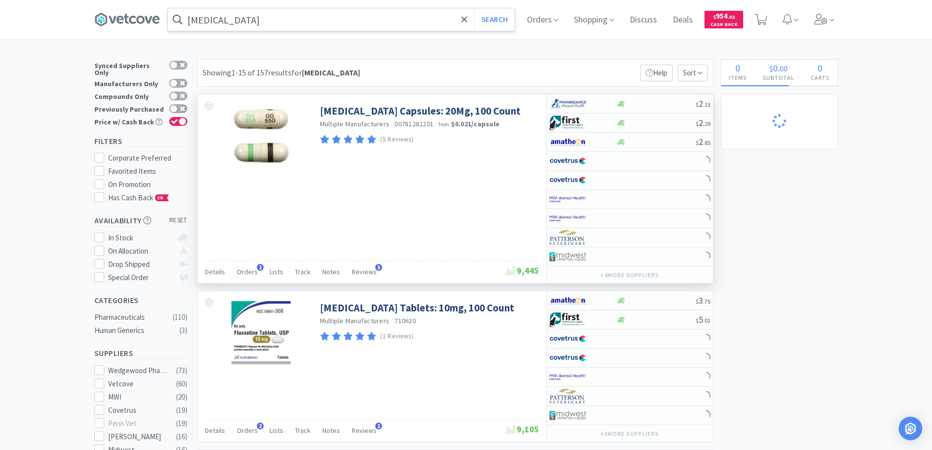
select select "2"
select select "1"
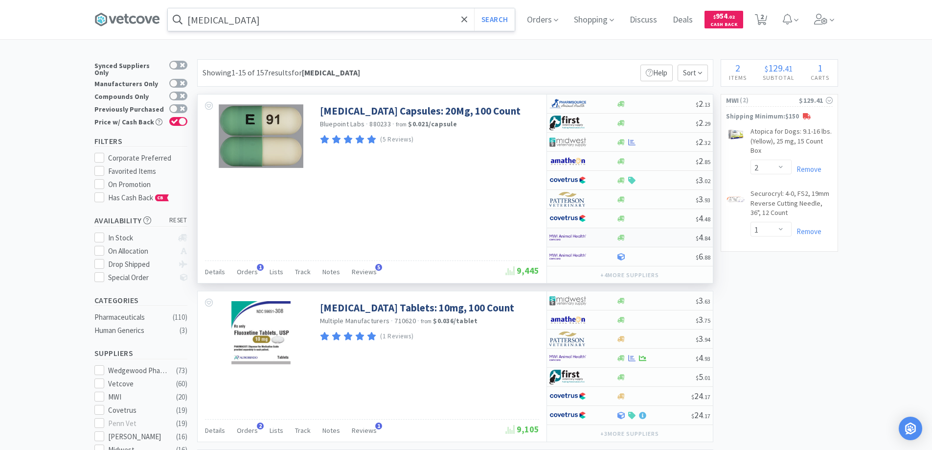
click at [584, 237] on img at bounding box center [567, 237] width 37 height 15
select select "1"
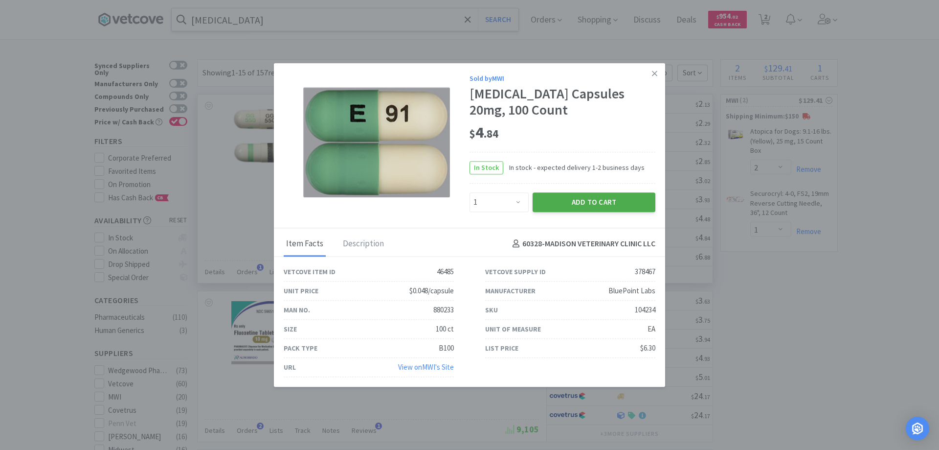
click at [580, 201] on button "Add to Cart" at bounding box center [594, 202] width 123 height 20
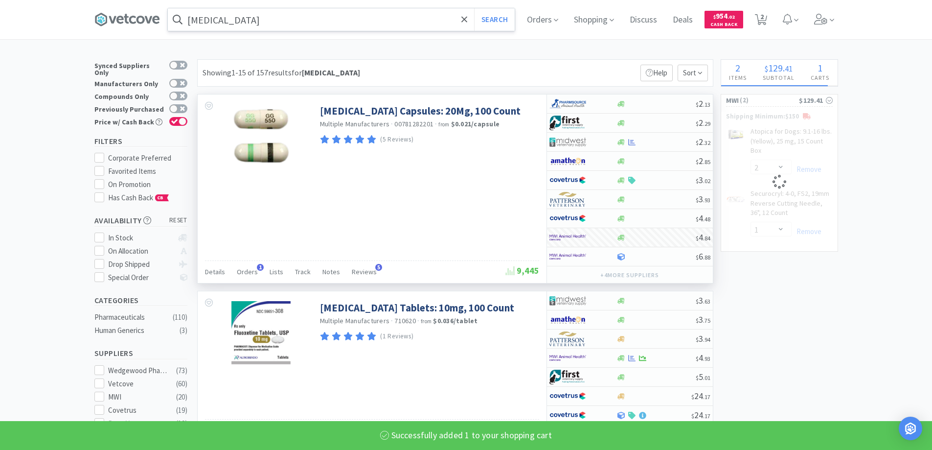
select select "1"
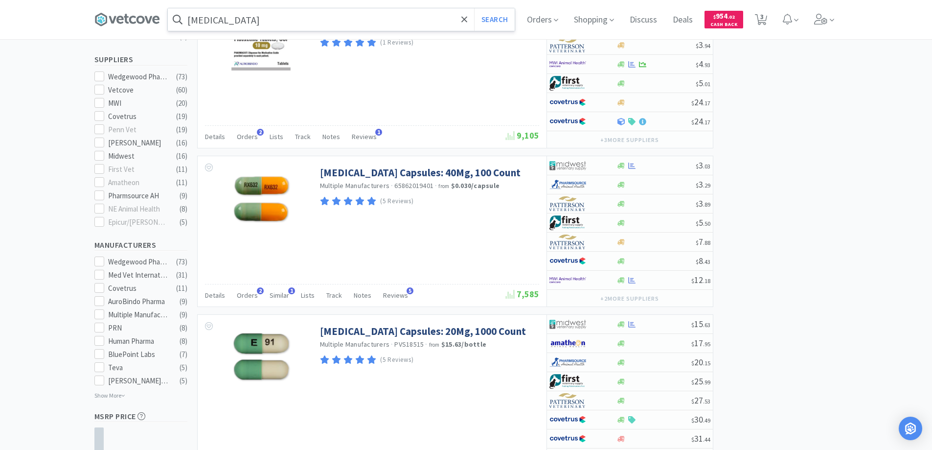
scroll to position [391, 0]
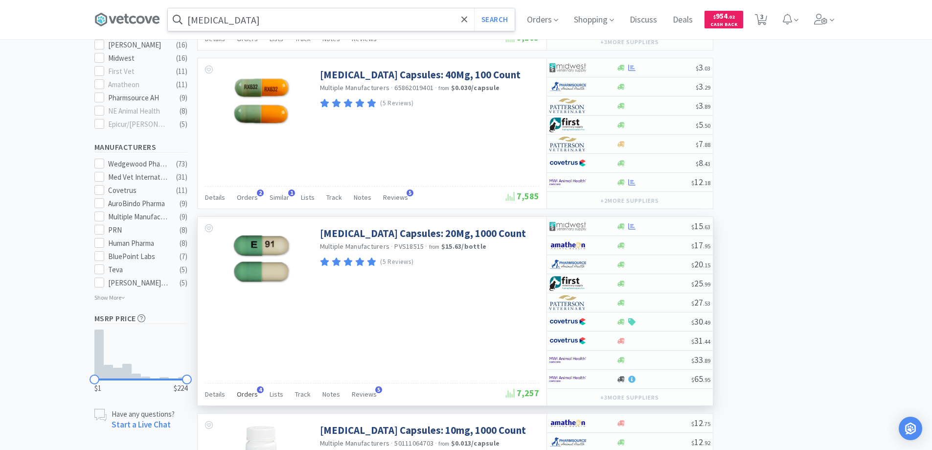
click at [257, 386] on span "4" at bounding box center [260, 389] width 7 height 7
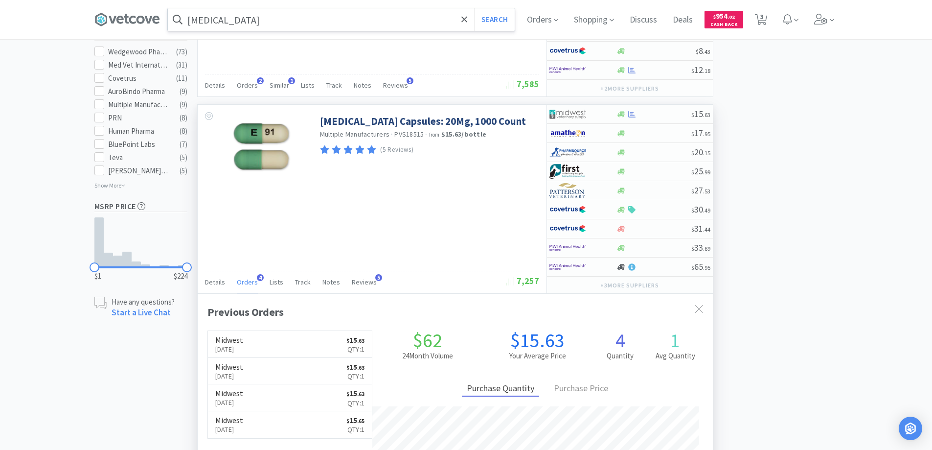
scroll to position [489, 0]
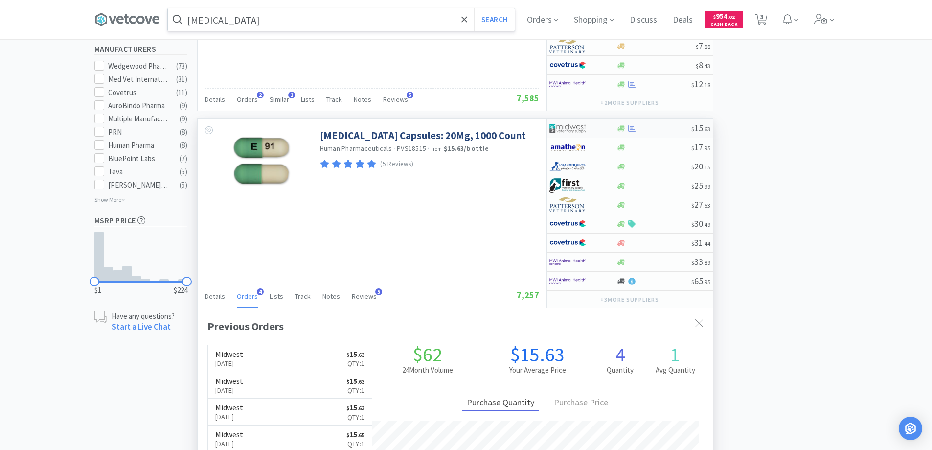
click at [600, 126] on div at bounding box center [576, 128] width 54 height 17
select select "1"
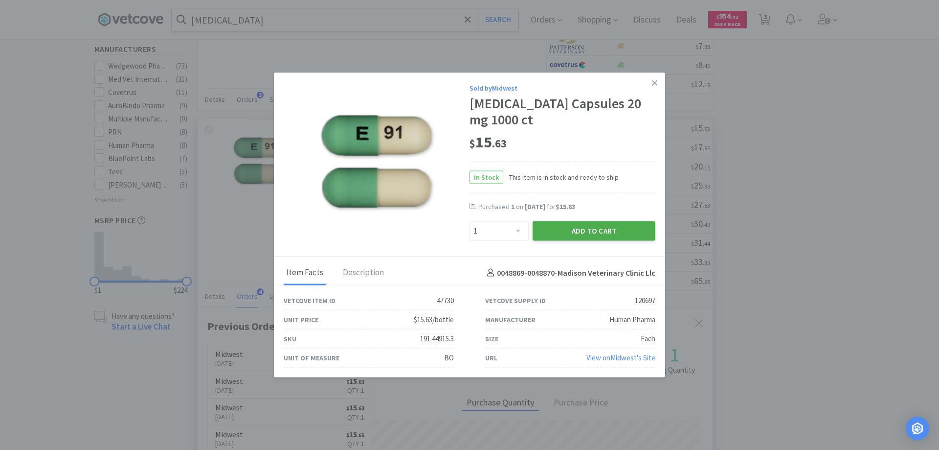
click at [584, 232] on button "Add to Cart" at bounding box center [594, 231] width 123 height 20
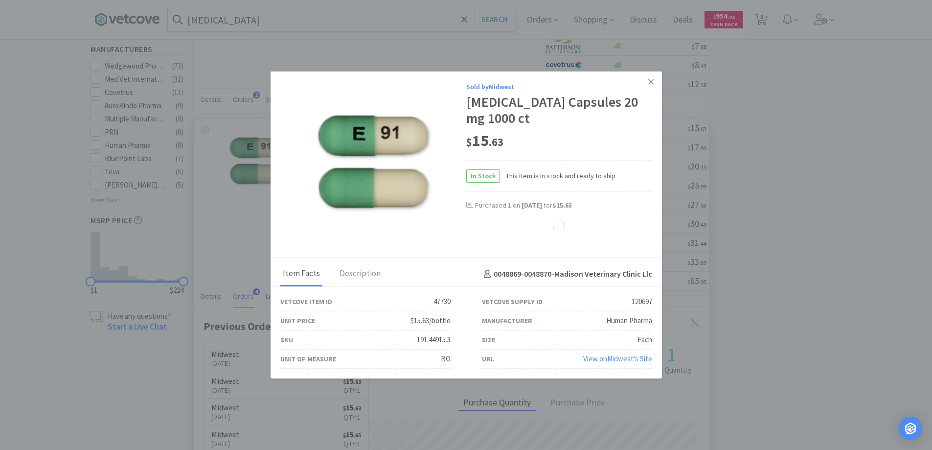
select select "1"
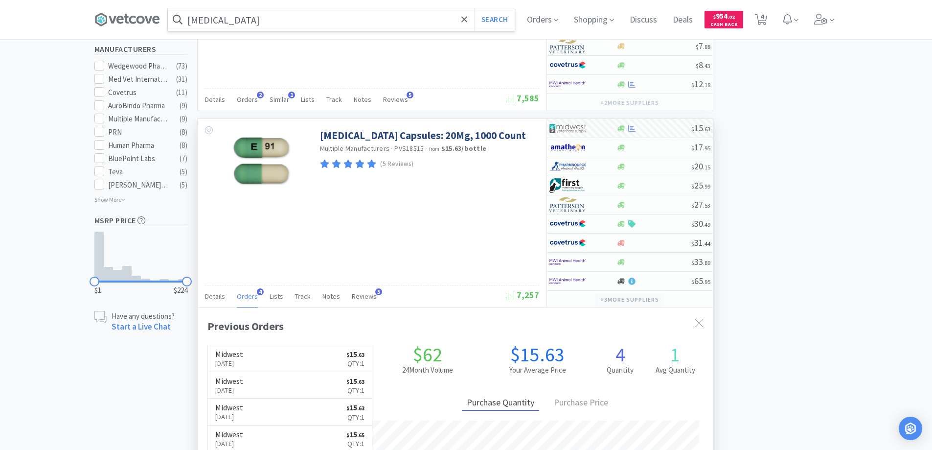
click at [624, 298] on button "+ 3 more supplier s" at bounding box center [629, 299] width 68 height 14
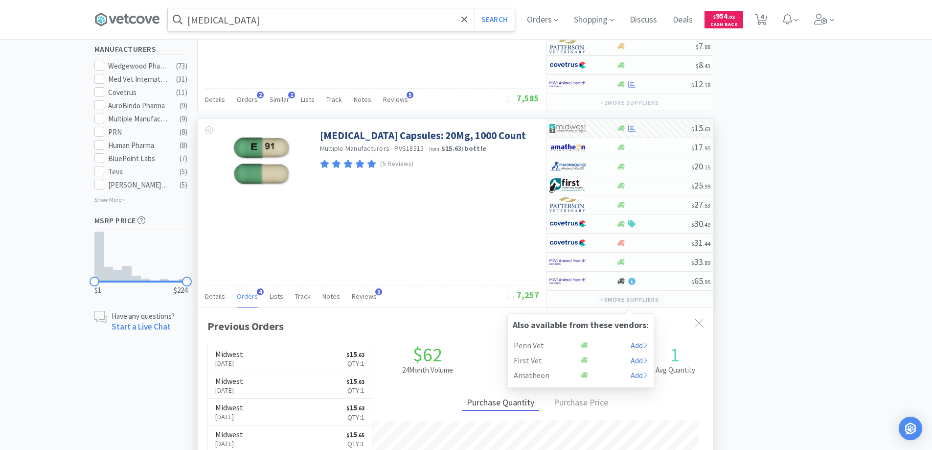
click at [624, 298] on button "+ 3 more supplier s" at bounding box center [629, 299] width 68 height 14
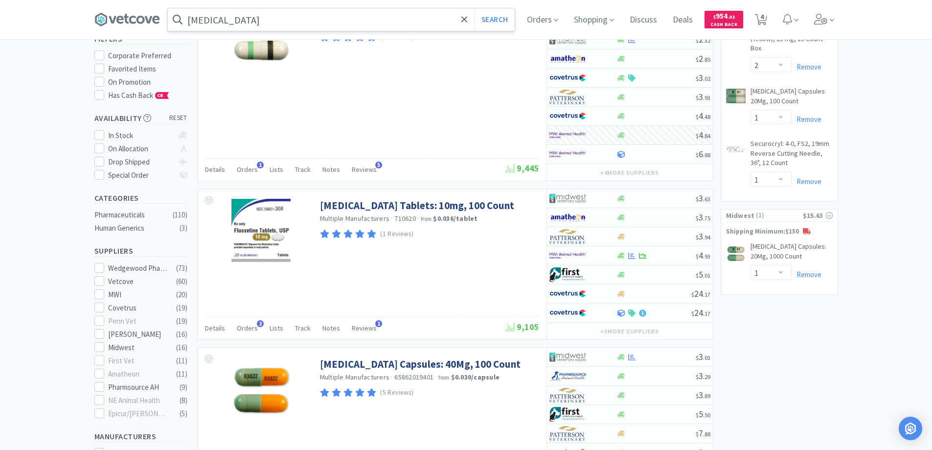
scroll to position [98, 0]
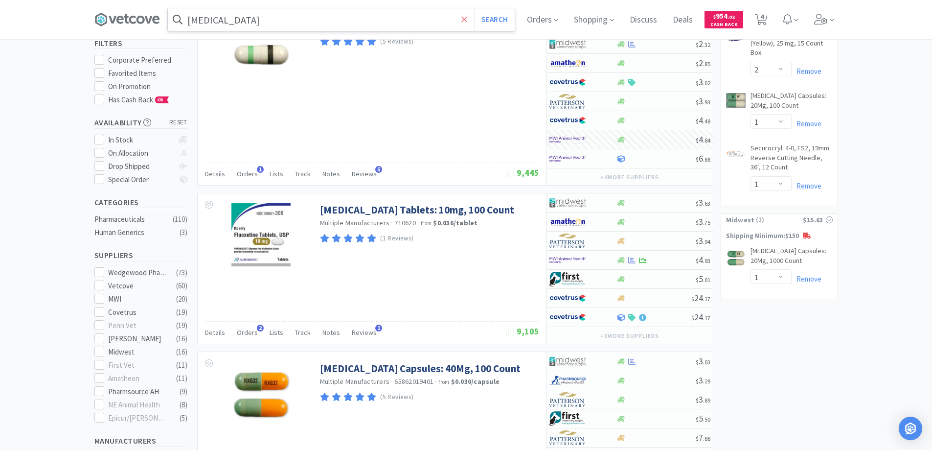
click at [467, 16] on icon at bounding box center [464, 20] width 6 height 10
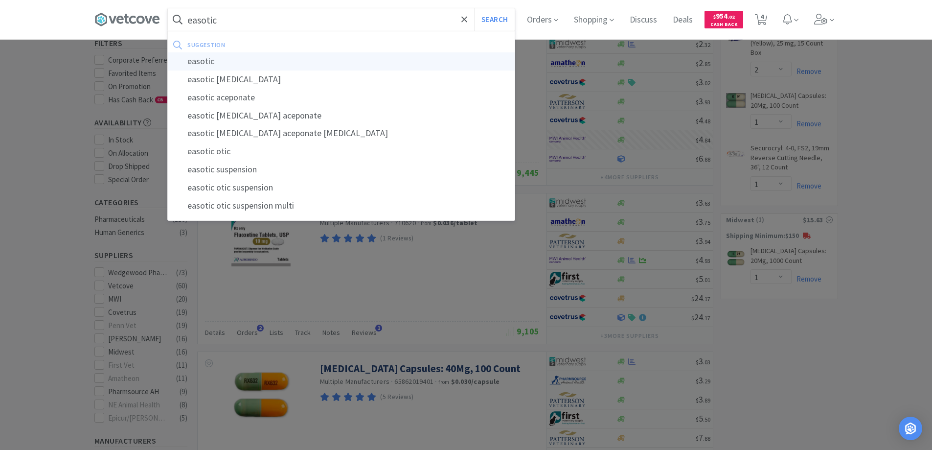
type input "easotic"
click at [212, 62] on div "easotic" at bounding box center [341, 61] width 347 height 18
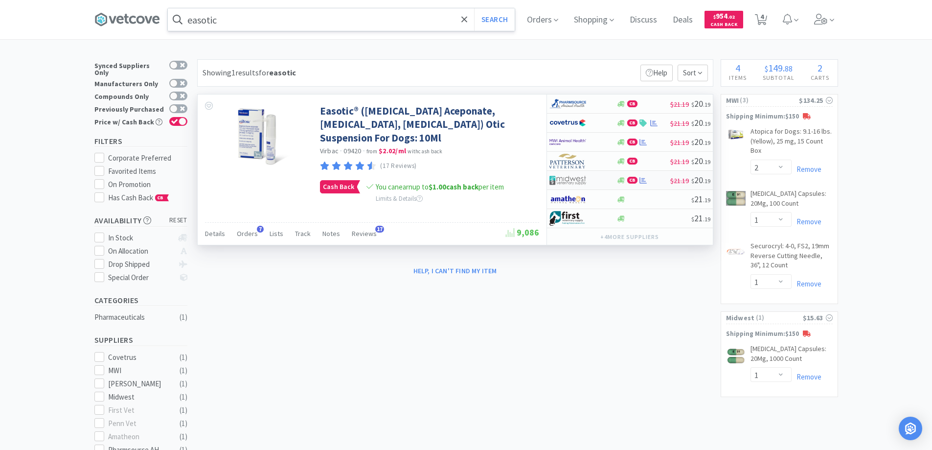
click at [600, 179] on div at bounding box center [576, 180] width 54 height 17
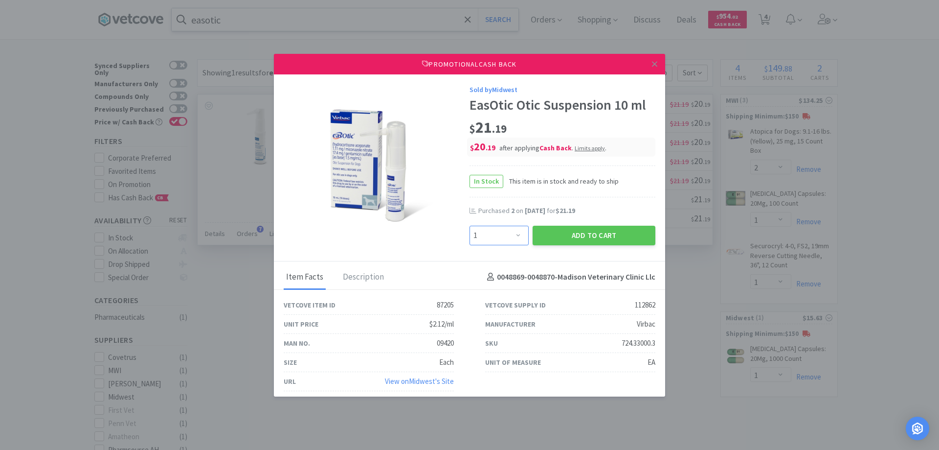
click at [515, 233] on select "Enter Quantity 1 2 3 4 5 6 7 8 9 10 11 12 13 14 15 16 17 18 19 20 Enter Quantity" at bounding box center [499, 235] width 59 height 20
select select "2"
click at [470, 225] on select "Enter Quantity 1 2 3 4 5 6 7 8 9 10 11 12 13 14 15 16 17 18 19 20 Enter Quantity" at bounding box center [499, 235] width 59 height 20
click at [585, 232] on button "Add to Cart" at bounding box center [594, 235] width 123 height 20
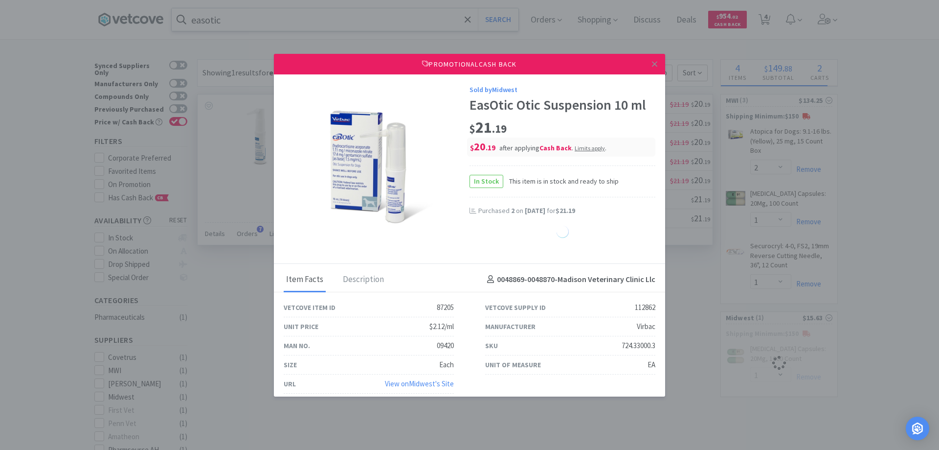
select select "2"
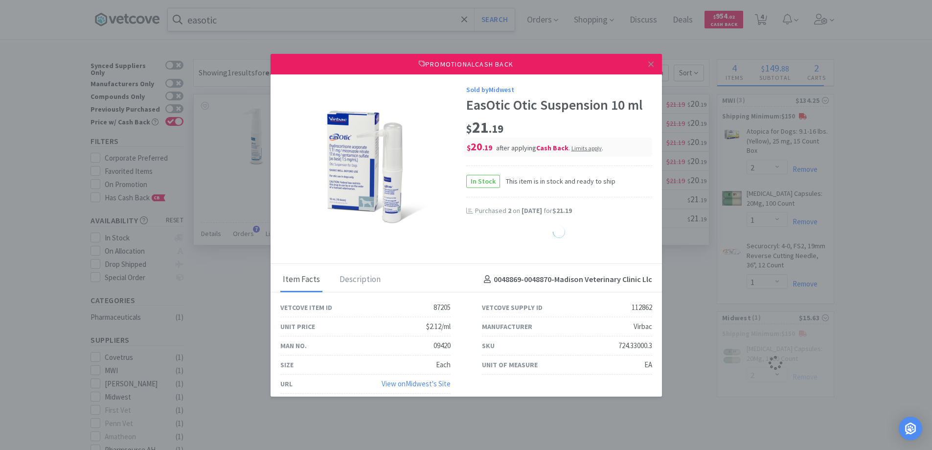
select select "1"
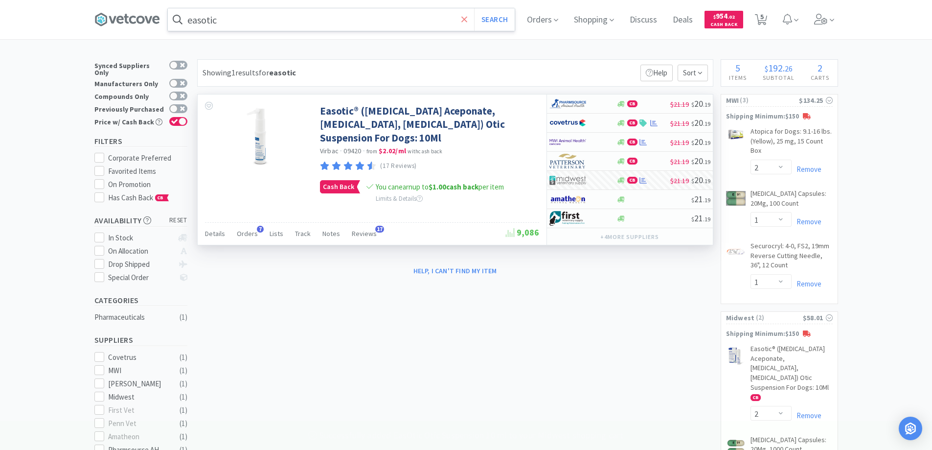
click at [468, 19] on icon at bounding box center [464, 20] width 6 height 10
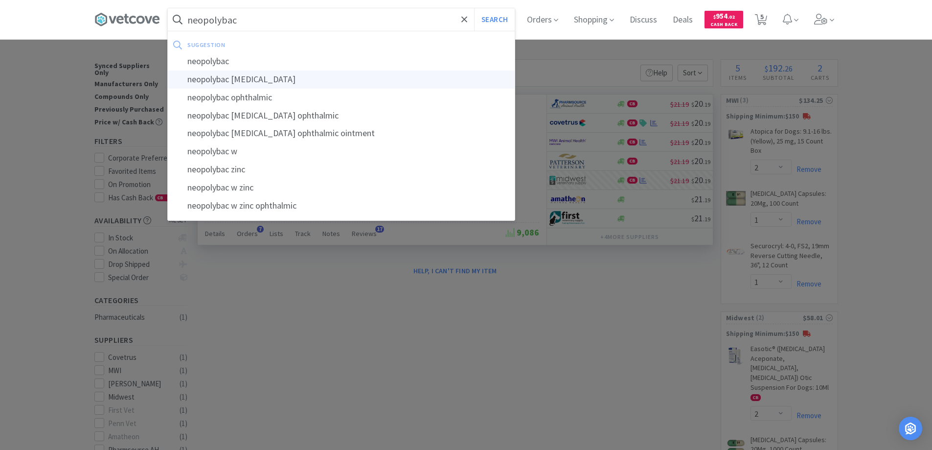
click at [247, 79] on div "neopolybac [MEDICAL_DATA]" at bounding box center [341, 79] width 347 height 18
type input "neopolybac [MEDICAL_DATA]"
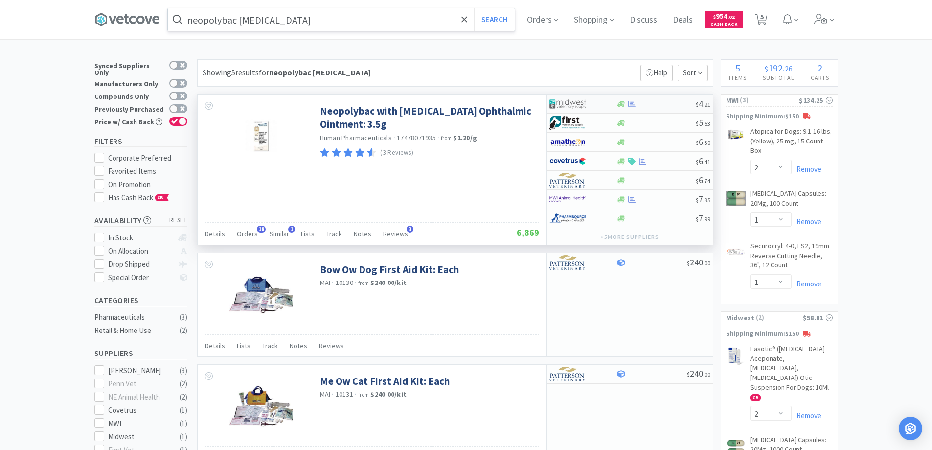
click at [600, 106] on div at bounding box center [576, 103] width 54 height 17
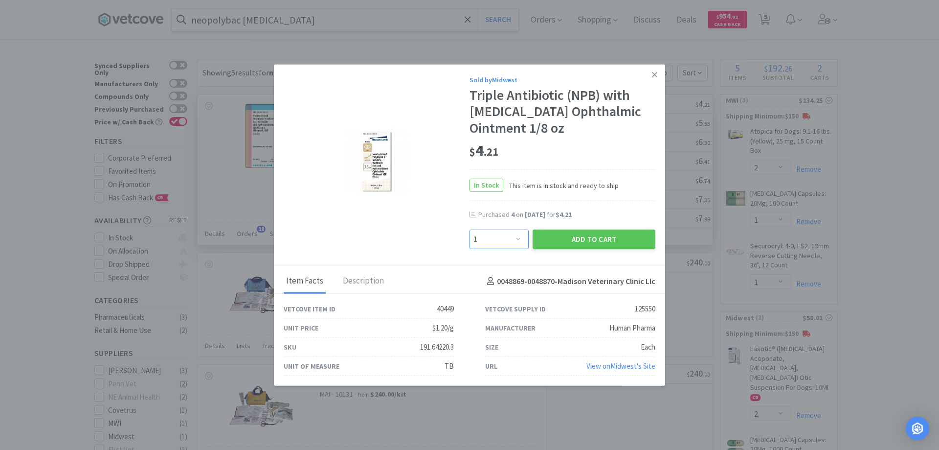
click at [517, 239] on select "Enter Quantity 1 2 3 4 5 6 7 8 9 10 11 12 13 14 15 16 17 18 19 20 Enter Quantity" at bounding box center [499, 239] width 59 height 20
select select "4"
click at [470, 229] on select "Enter Quantity 1 2 3 4 5 6 7 8 9 10 11 12 13 14 15 16 17 18 19 20 Enter Quantity" at bounding box center [499, 239] width 59 height 20
click at [570, 237] on button "Add to Cart" at bounding box center [594, 239] width 123 height 20
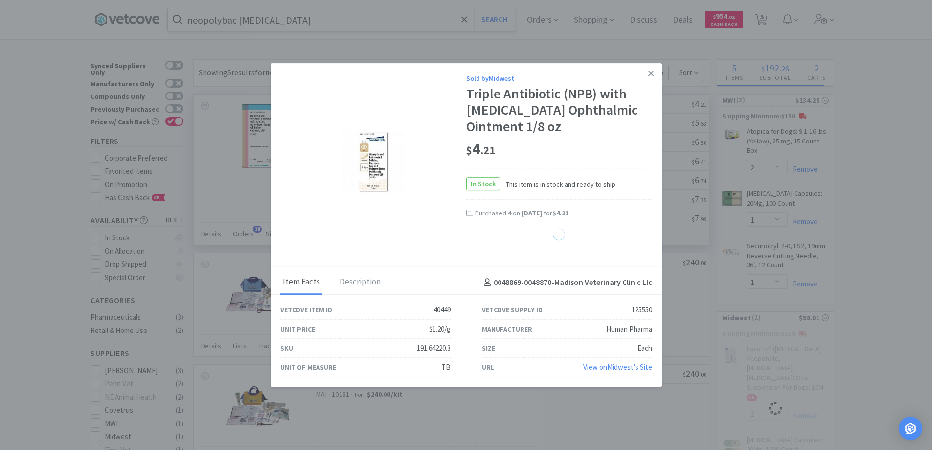
select select "4"
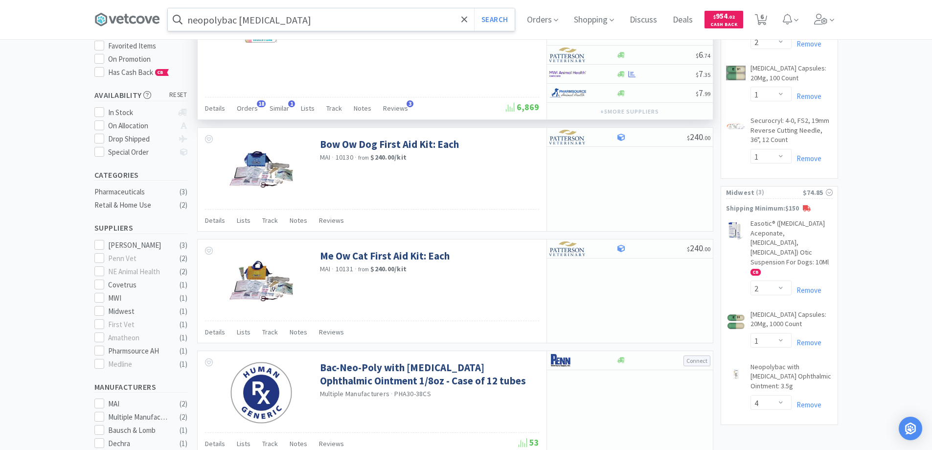
scroll to position [147, 0]
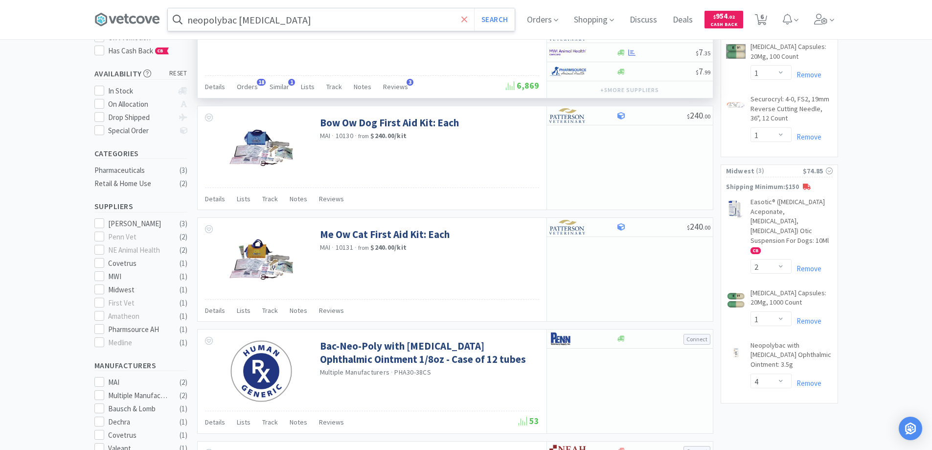
click at [467, 20] on icon at bounding box center [464, 19] width 6 height 6
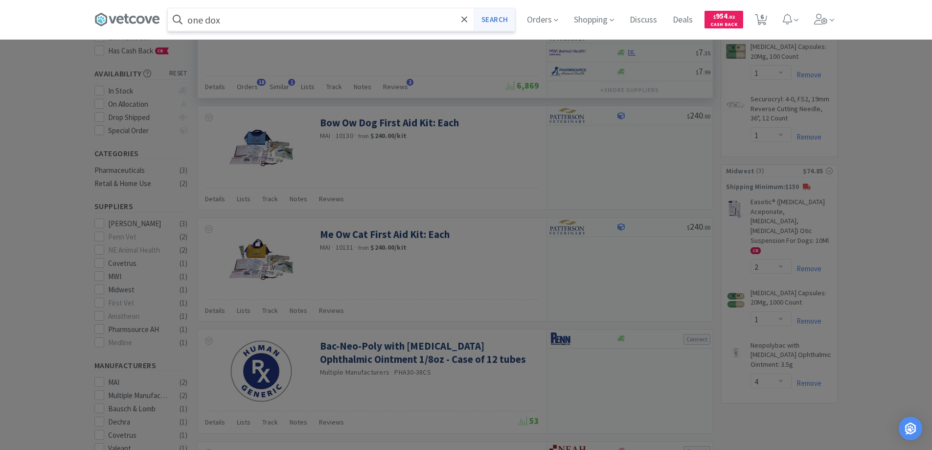
type input "one dox"
click at [491, 17] on button "Search" at bounding box center [494, 19] width 41 height 22
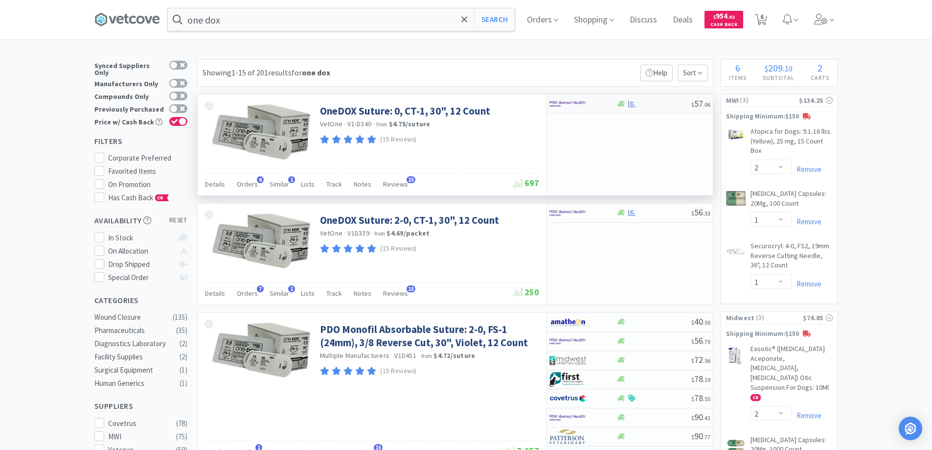
click at [602, 104] on div at bounding box center [576, 103] width 54 height 17
select select "1"
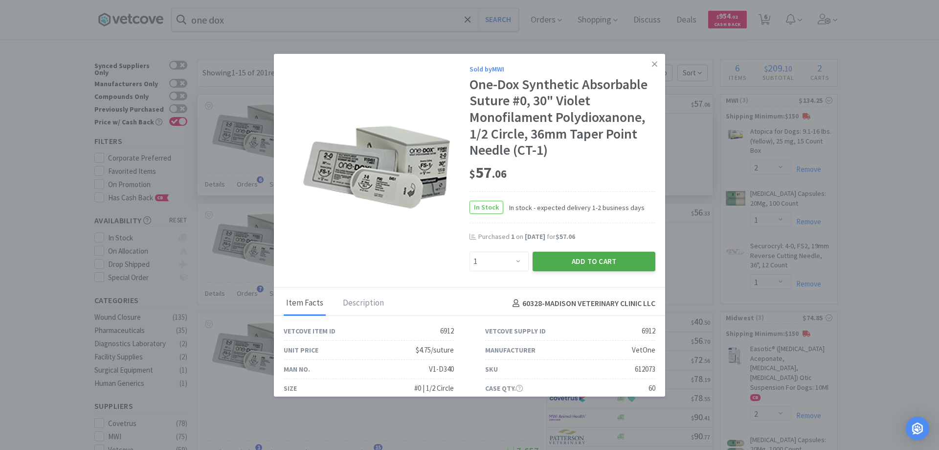
click at [576, 260] on button "Add to Cart" at bounding box center [594, 261] width 123 height 20
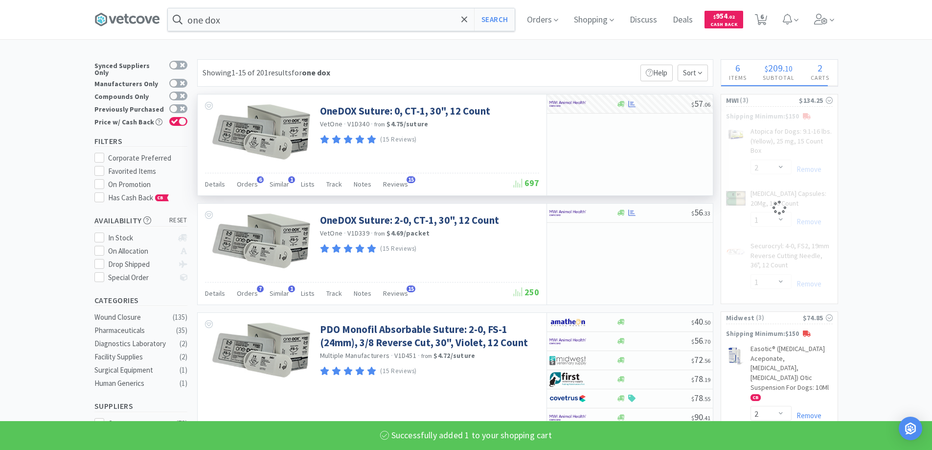
select select "1"
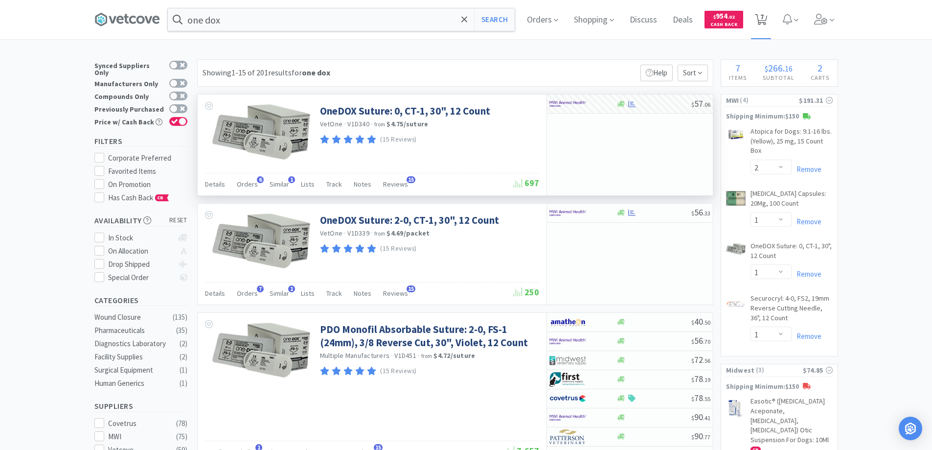
click at [764, 18] on span "7" at bounding box center [761, 16] width 3 height 39
select select "2"
select select "1"
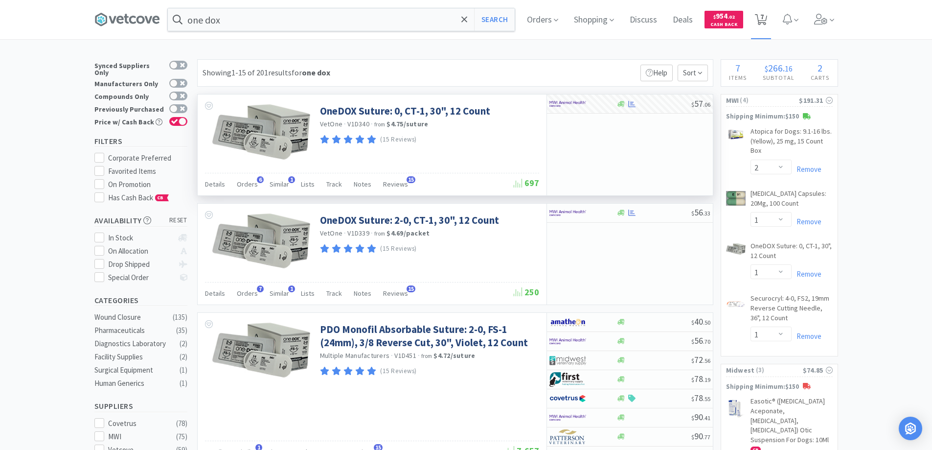
select select "2"
select select "1"
select select "4"
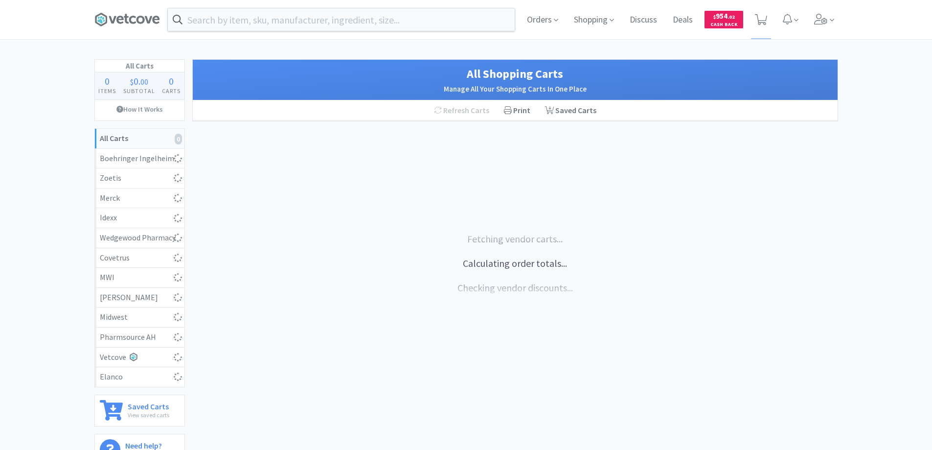
select select "2"
select select "1"
select select "2"
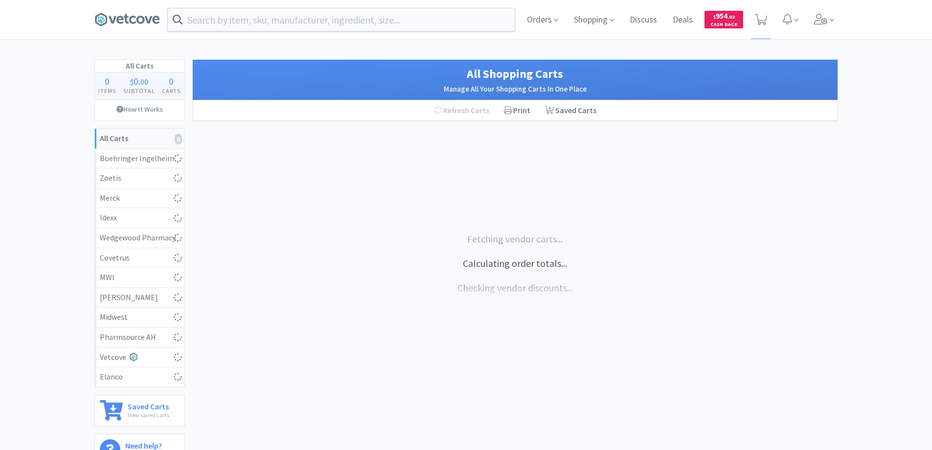
select select "1"
select select "4"
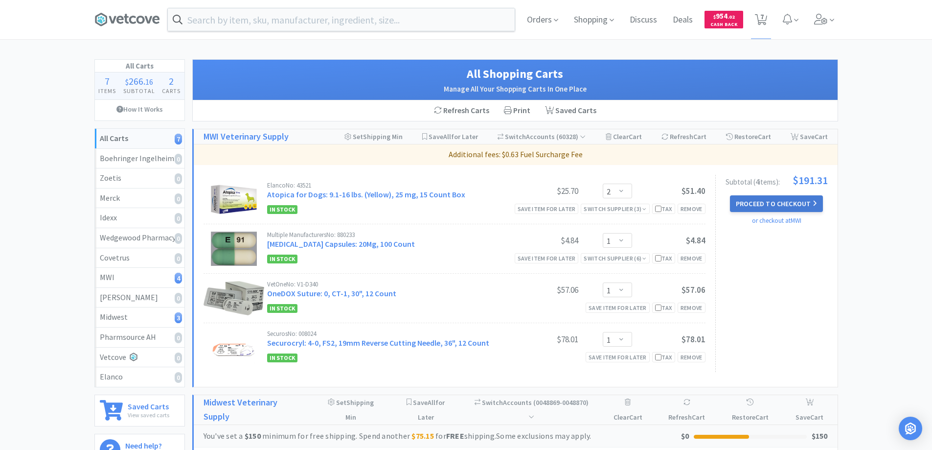
click at [752, 201] on button "Proceed to Checkout" at bounding box center [776, 203] width 93 height 17
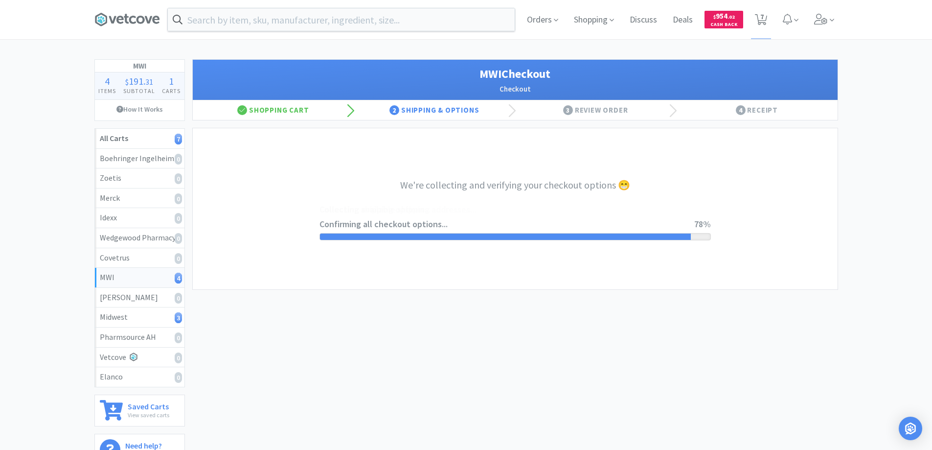
select select "STD_"
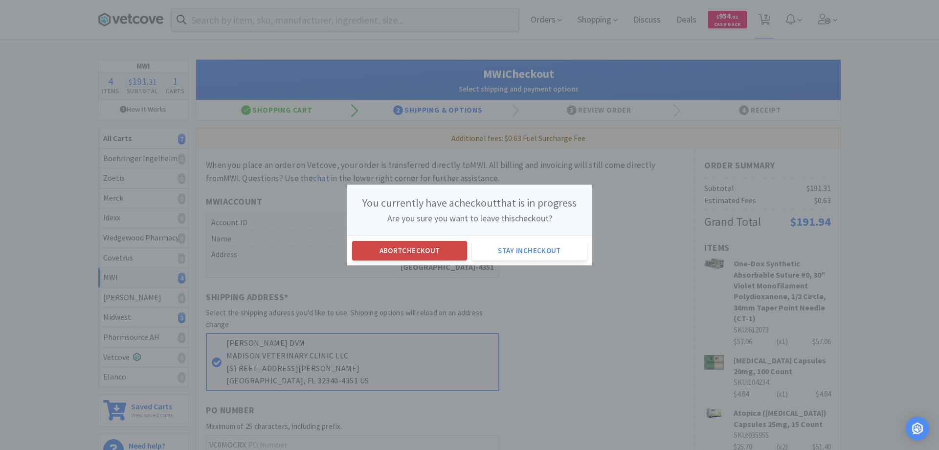
click at [381, 249] on button "Abort checkout" at bounding box center [409, 251] width 115 height 20
select select "2"
select select "1"
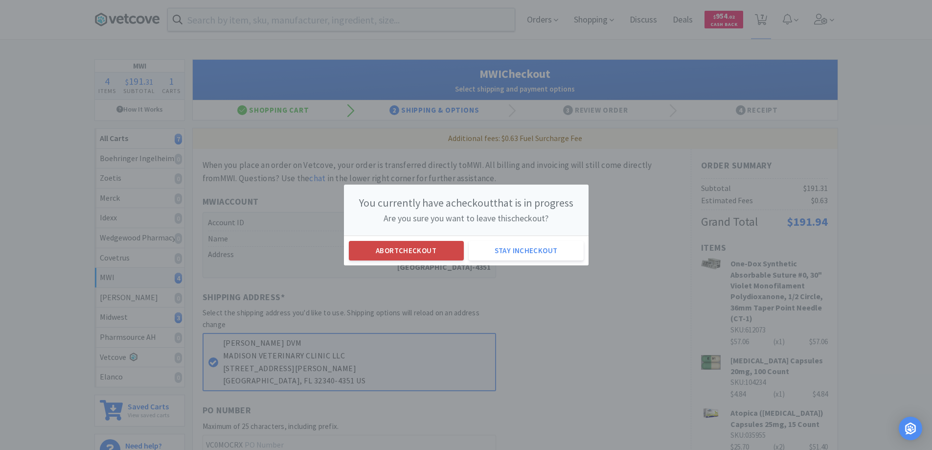
select select "2"
select select "1"
select select "4"
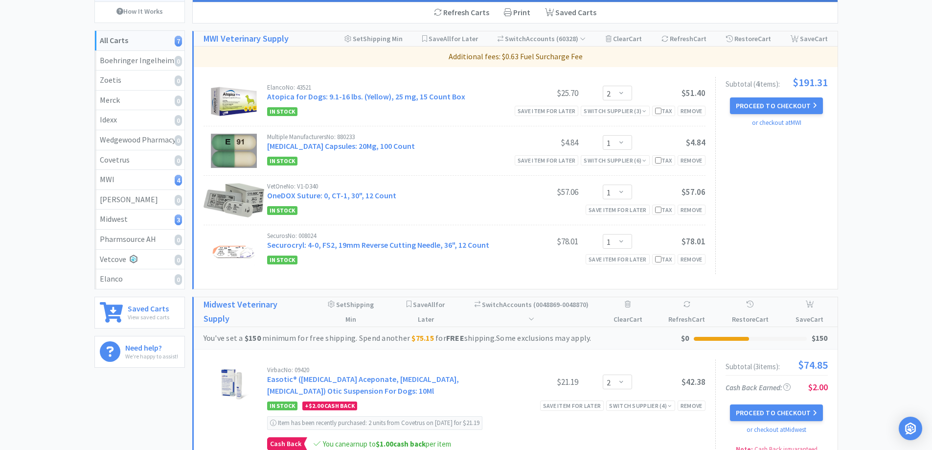
scroll to position [49, 0]
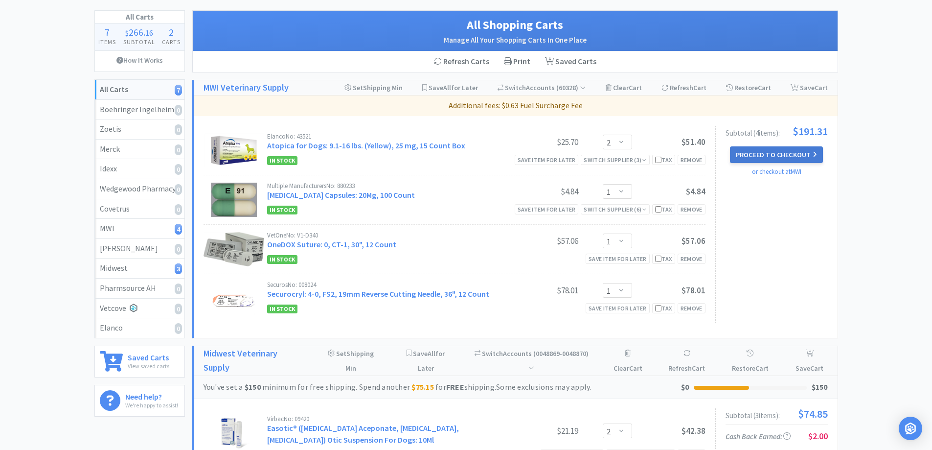
click at [765, 158] on button "Proceed to Checkout" at bounding box center [776, 154] width 93 height 17
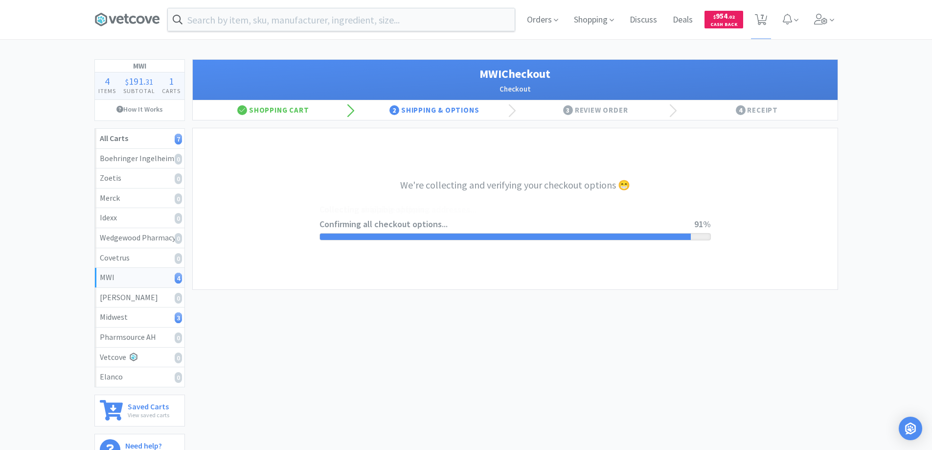
select select "STD_"
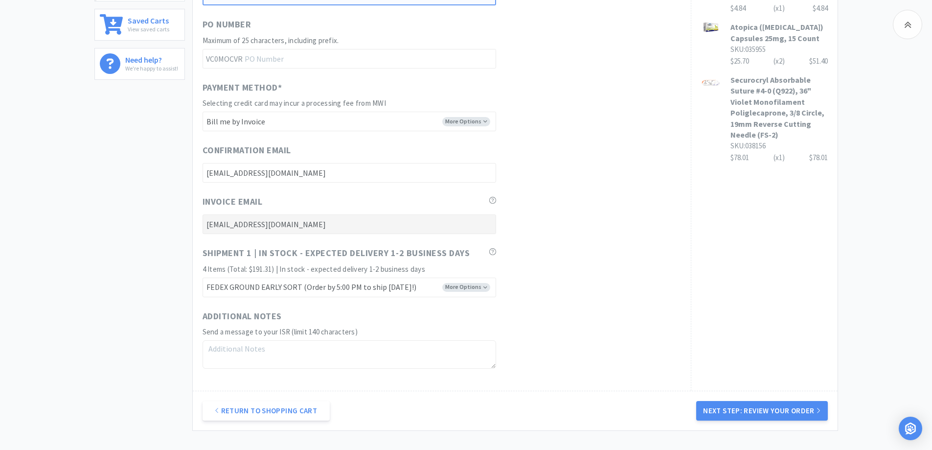
scroll to position [391, 0]
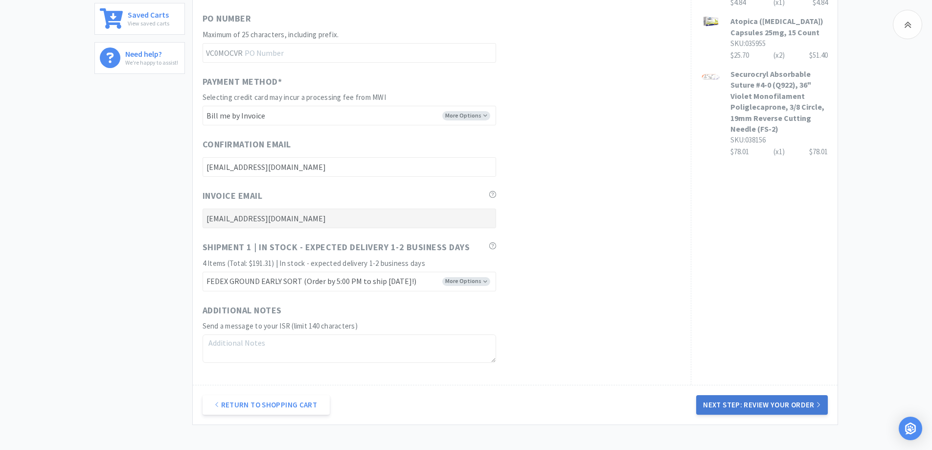
click at [758, 400] on button "Next Step: Review Your Order" at bounding box center [761, 405] width 131 height 20
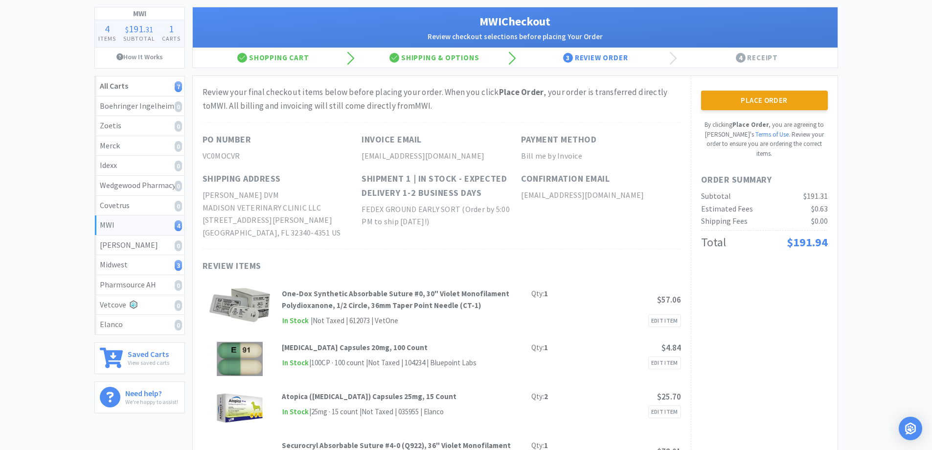
scroll to position [0, 0]
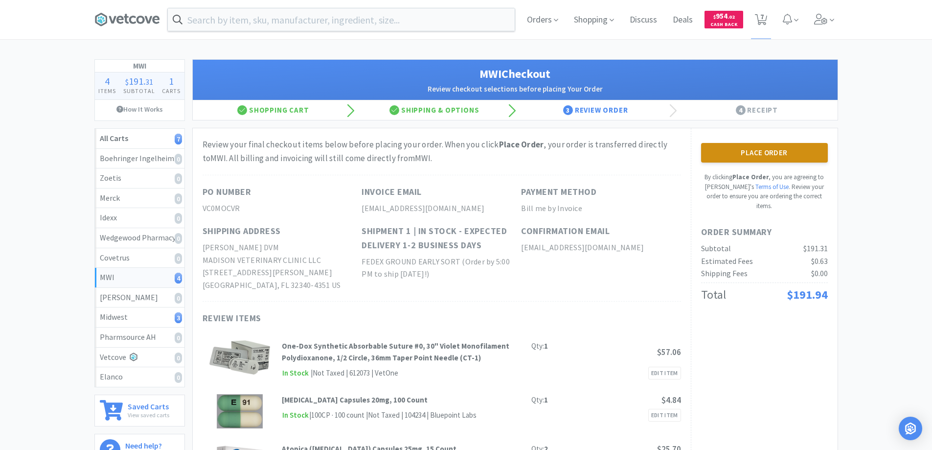
click at [755, 153] on button "Place Order" at bounding box center [764, 153] width 127 height 20
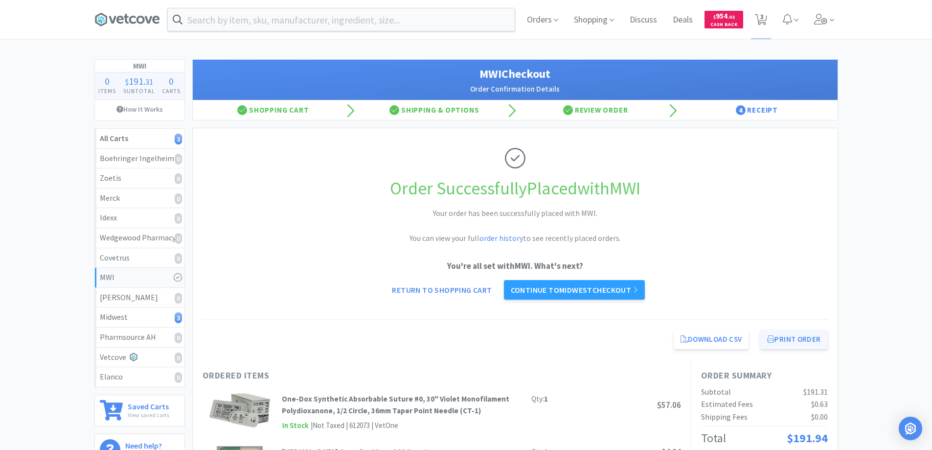
click at [782, 338] on button "Print Order" at bounding box center [793, 339] width 67 height 20
click at [133, 19] on icon at bounding box center [127, 19] width 66 height 15
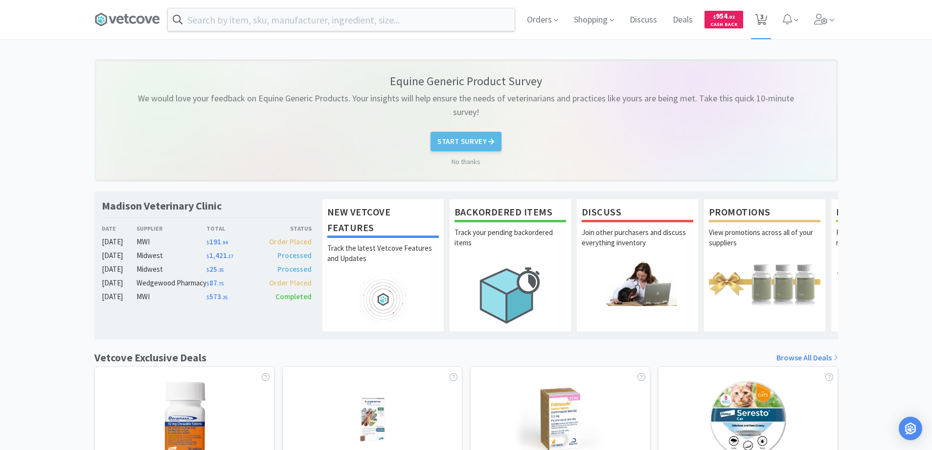
click at [761, 21] on span "3" at bounding box center [761, 16] width 3 height 39
select select "2"
select select "1"
select select "4"
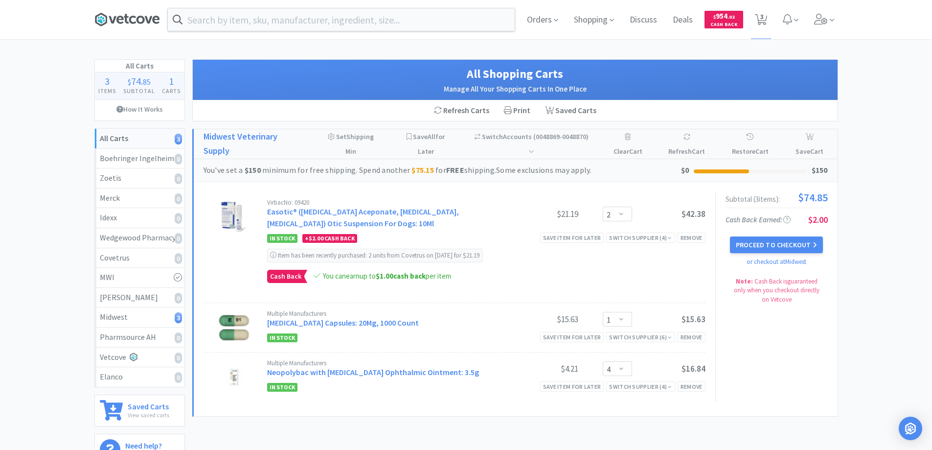
click at [134, 23] on icon at bounding box center [132, 20] width 7 height 8
